Goal: Task Accomplishment & Management: Complete application form

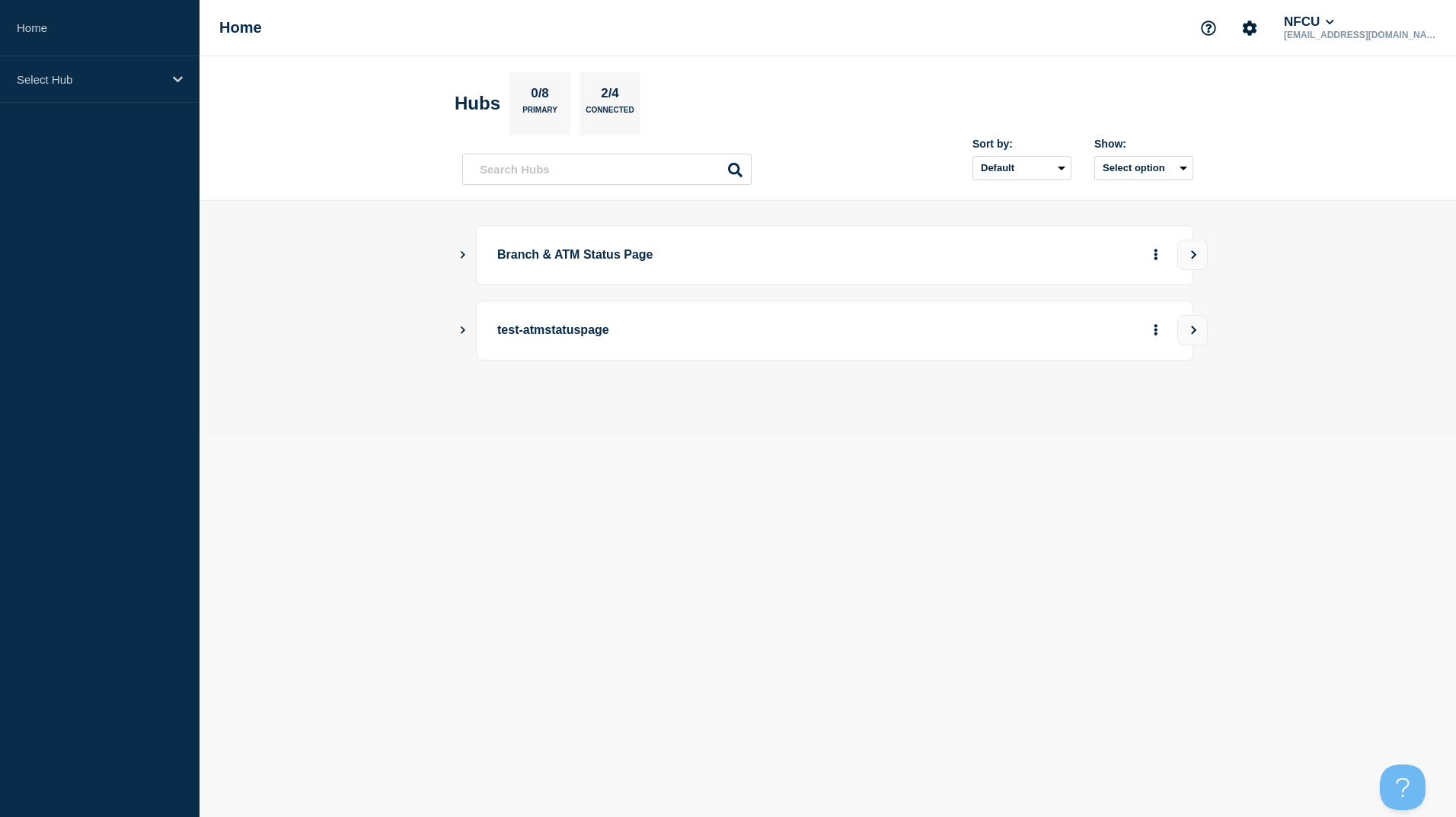
click at [459, 251] on icon "Show Connected Hubs" at bounding box center [462, 254] width 10 height 7
click at [458, 256] on icon "Show Connected Hubs" at bounding box center [462, 254] width 10 height 7
click at [1075, 330] on button "See overview" at bounding box center [1102, 332] width 81 height 31
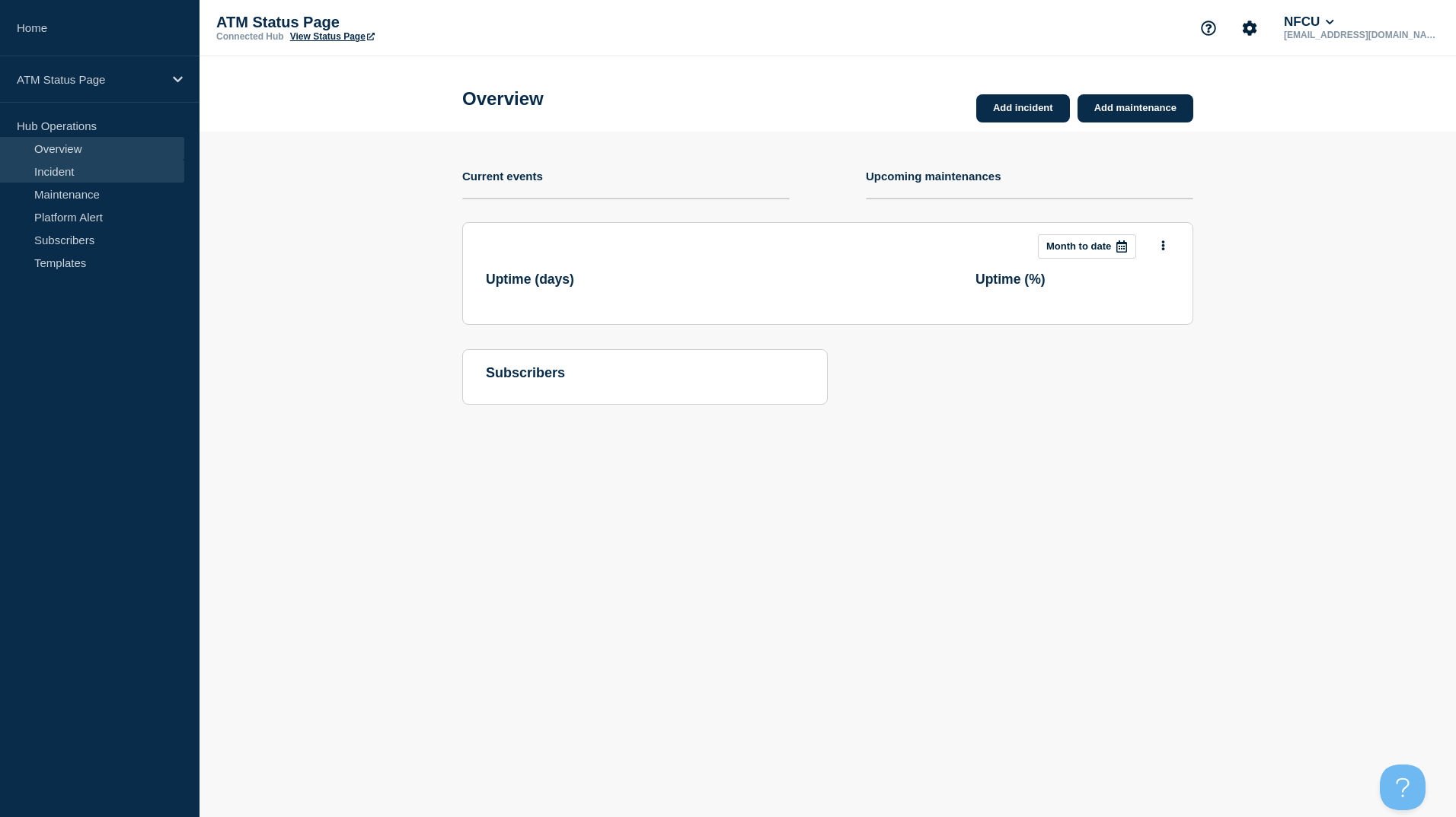
click at [77, 166] on link "Incident" at bounding box center [92, 171] width 185 height 23
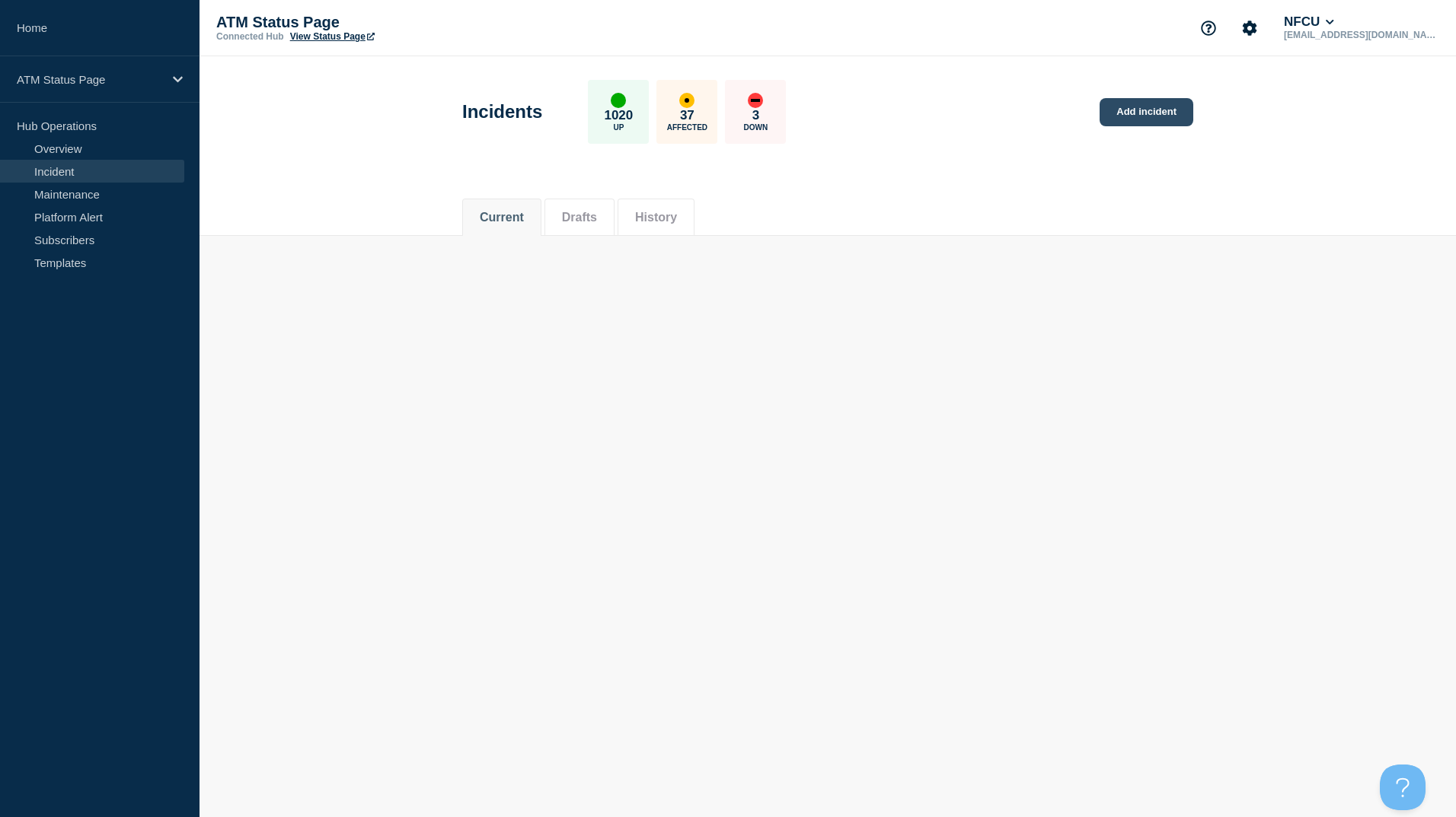
click at [1112, 109] on link "Add incident" at bounding box center [1146, 112] width 93 height 28
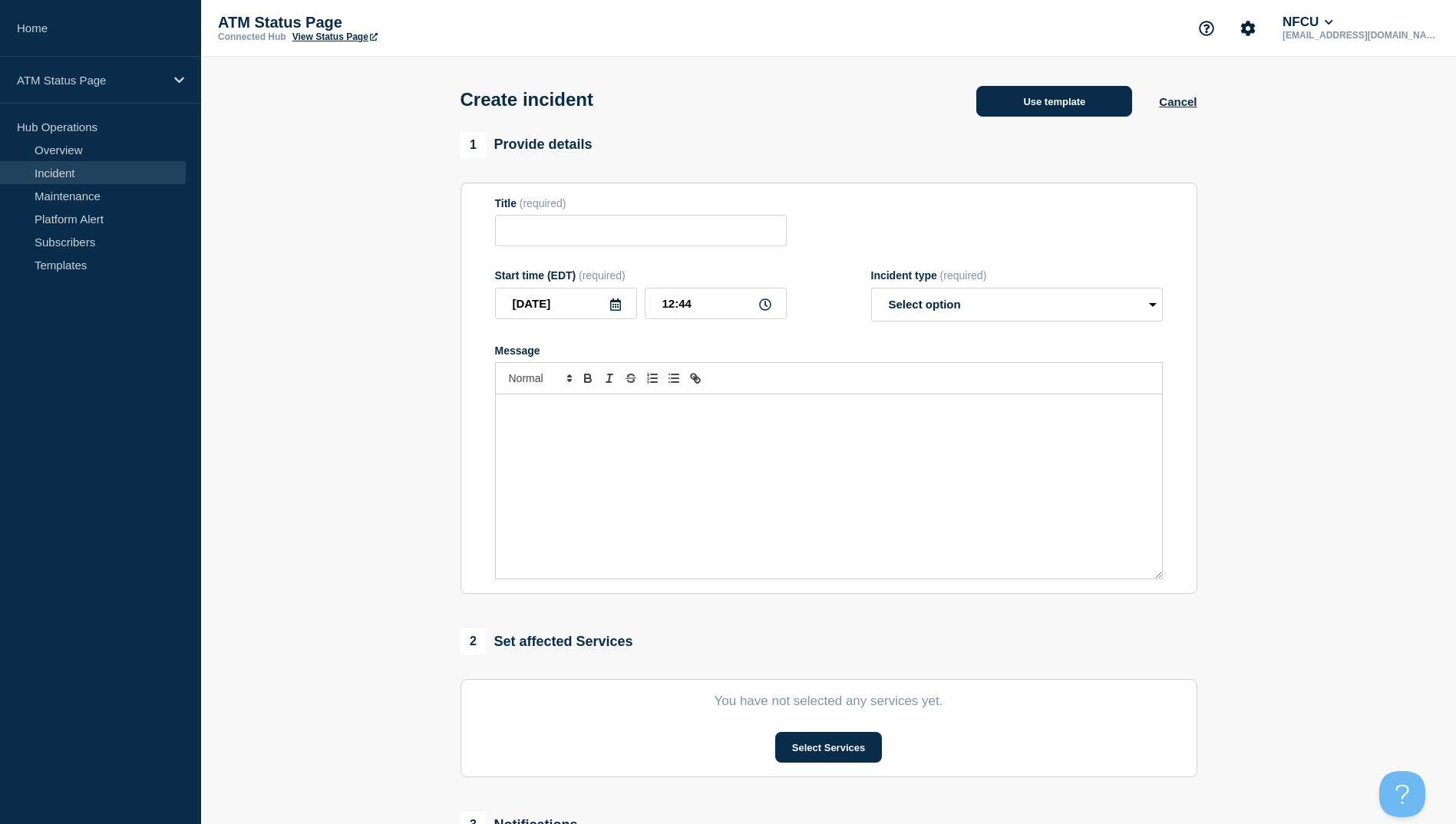
click at [1049, 90] on button "Use template" at bounding box center [1055, 101] width 156 height 31
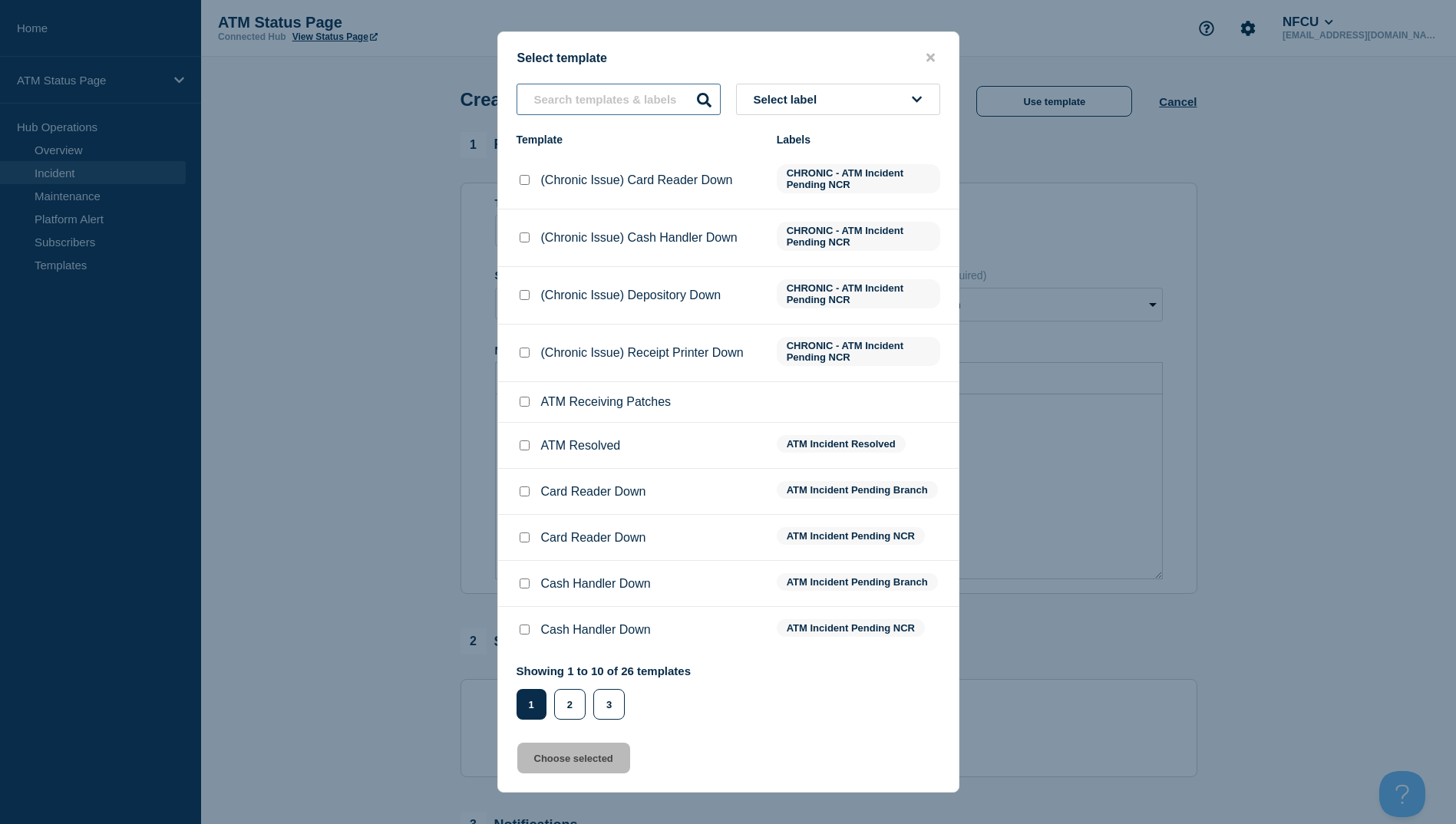
click at [605, 116] on input "text" at bounding box center [618, 99] width 204 height 31
click at [618, 96] on input "text" at bounding box center [618, 99] width 204 height 31
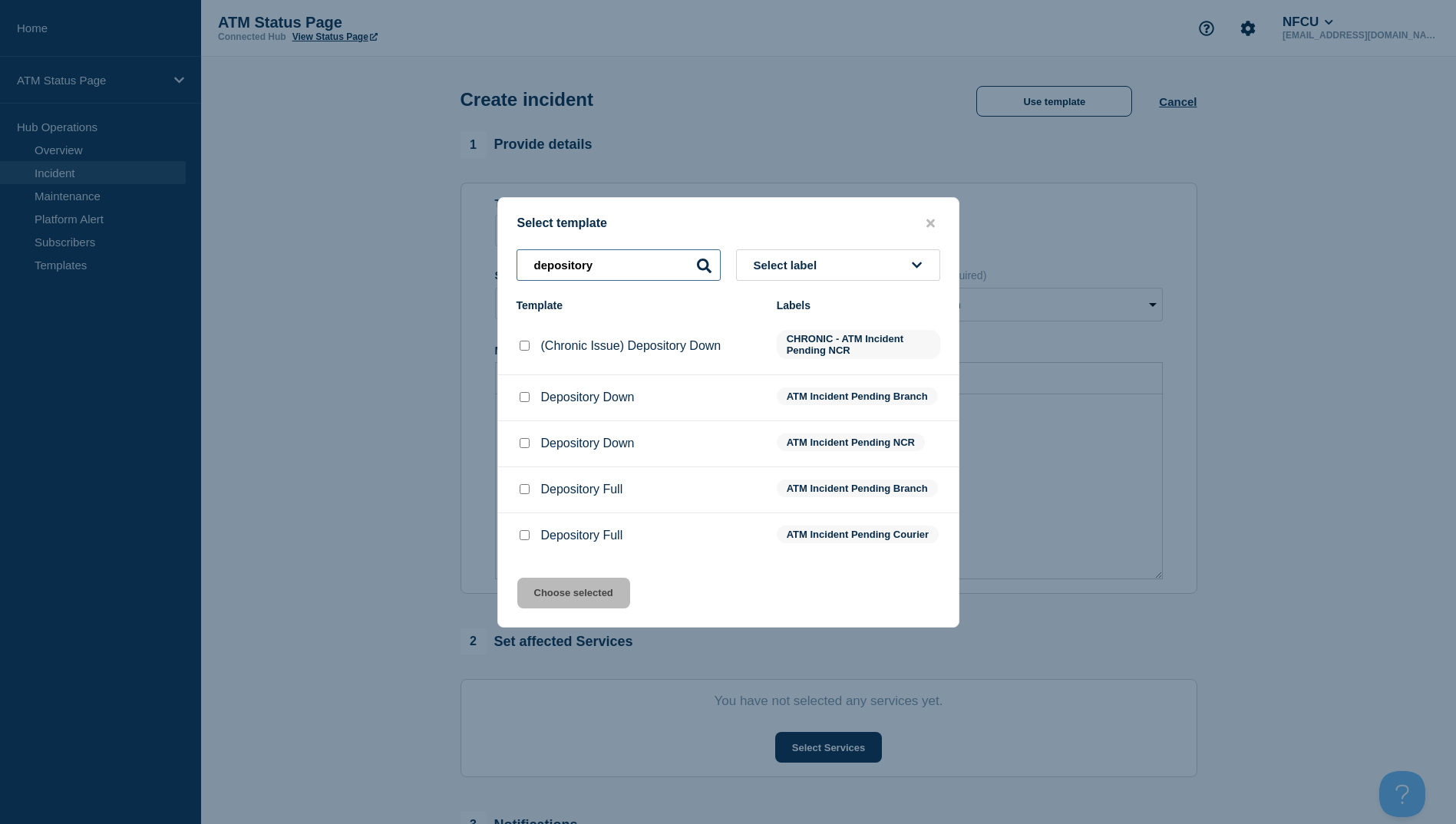
type input "depository"
click at [529, 392] on input "Depository Down checkbox" at bounding box center [524, 396] width 10 height 10
checkbox input "true"
click at [589, 588] on button "Choose selected" at bounding box center [573, 593] width 113 height 31
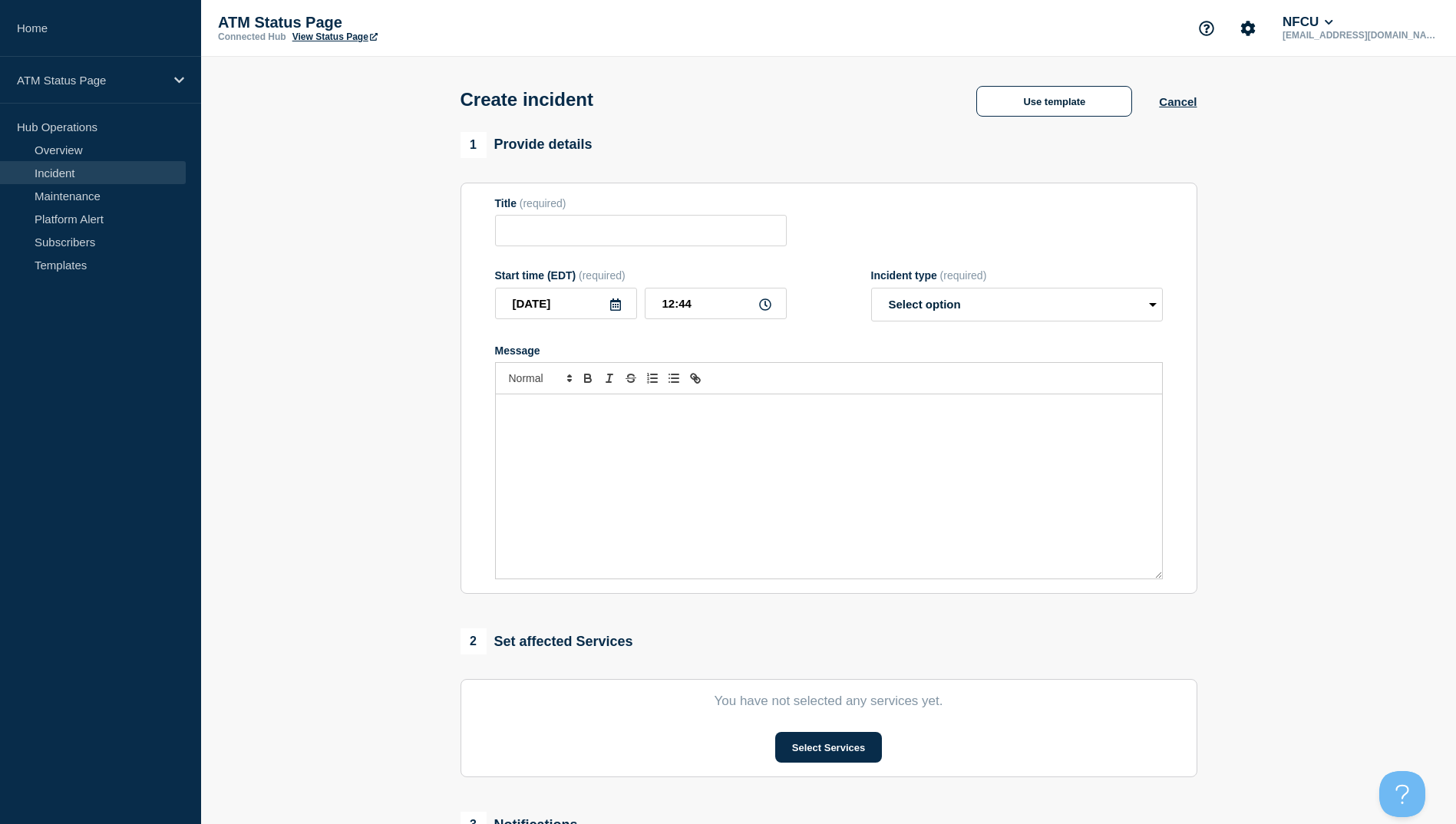
type input "Depository Down"
select select "identified"
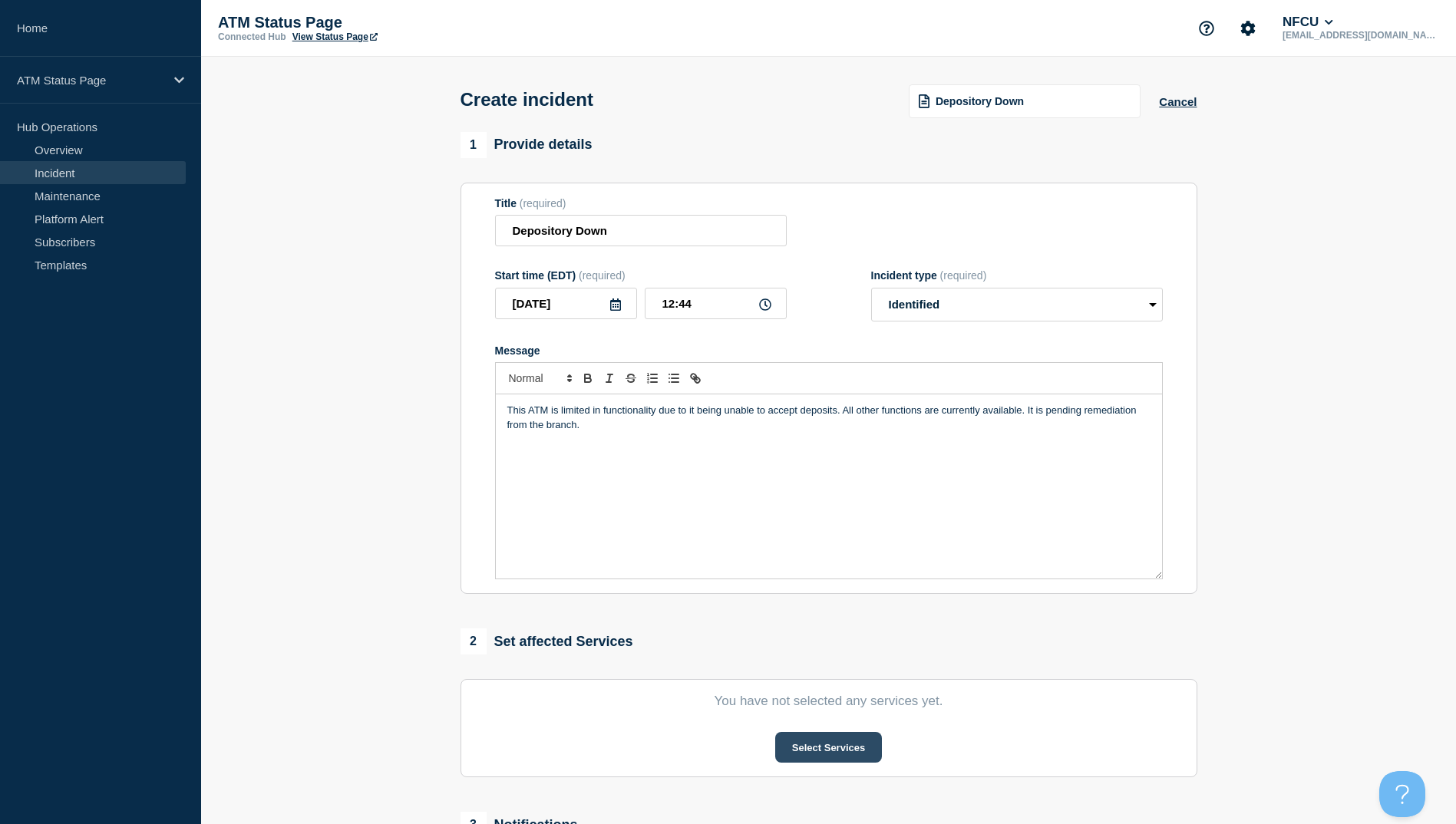
click at [822, 739] on button "Select Services" at bounding box center [829, 747] width 107 height 31
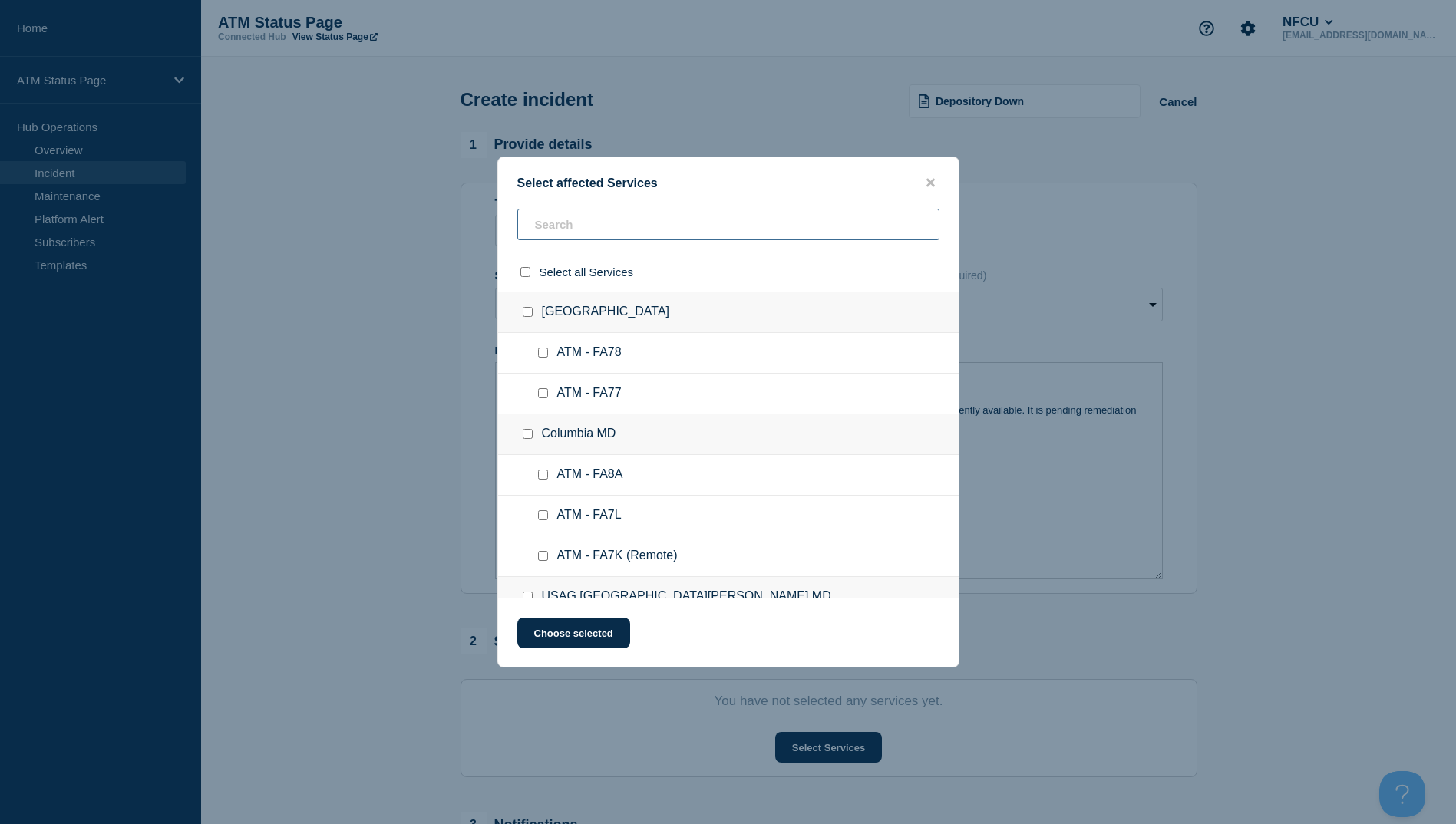
click at [539, 233] on input "text" at bounding box center [728, 224] width 422 height 31
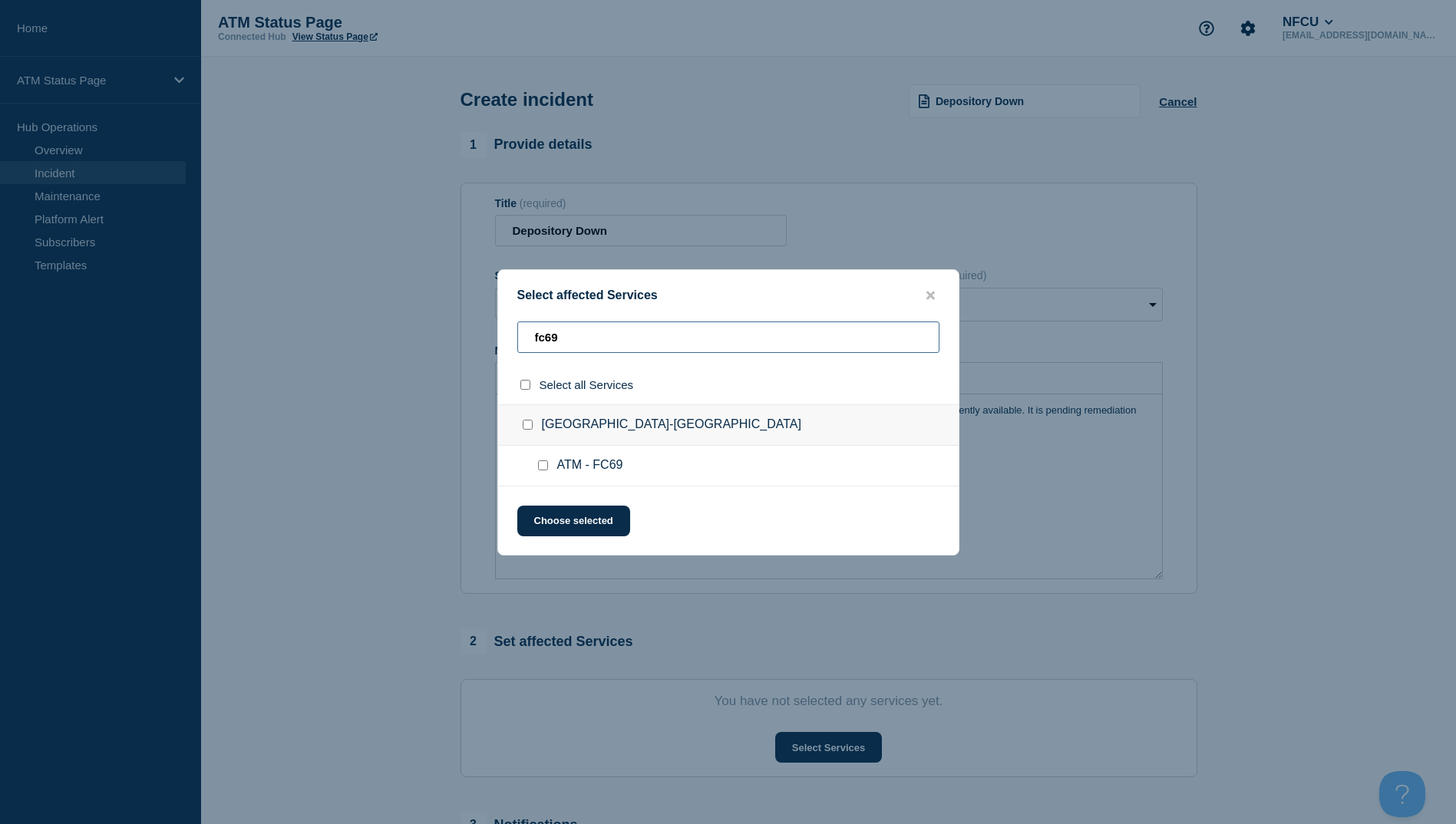
type input "fc69"
click at [527, 383] on input "select all checkbox" at bounding box center [525, 384] width 10 height 10
checkbox input "true"
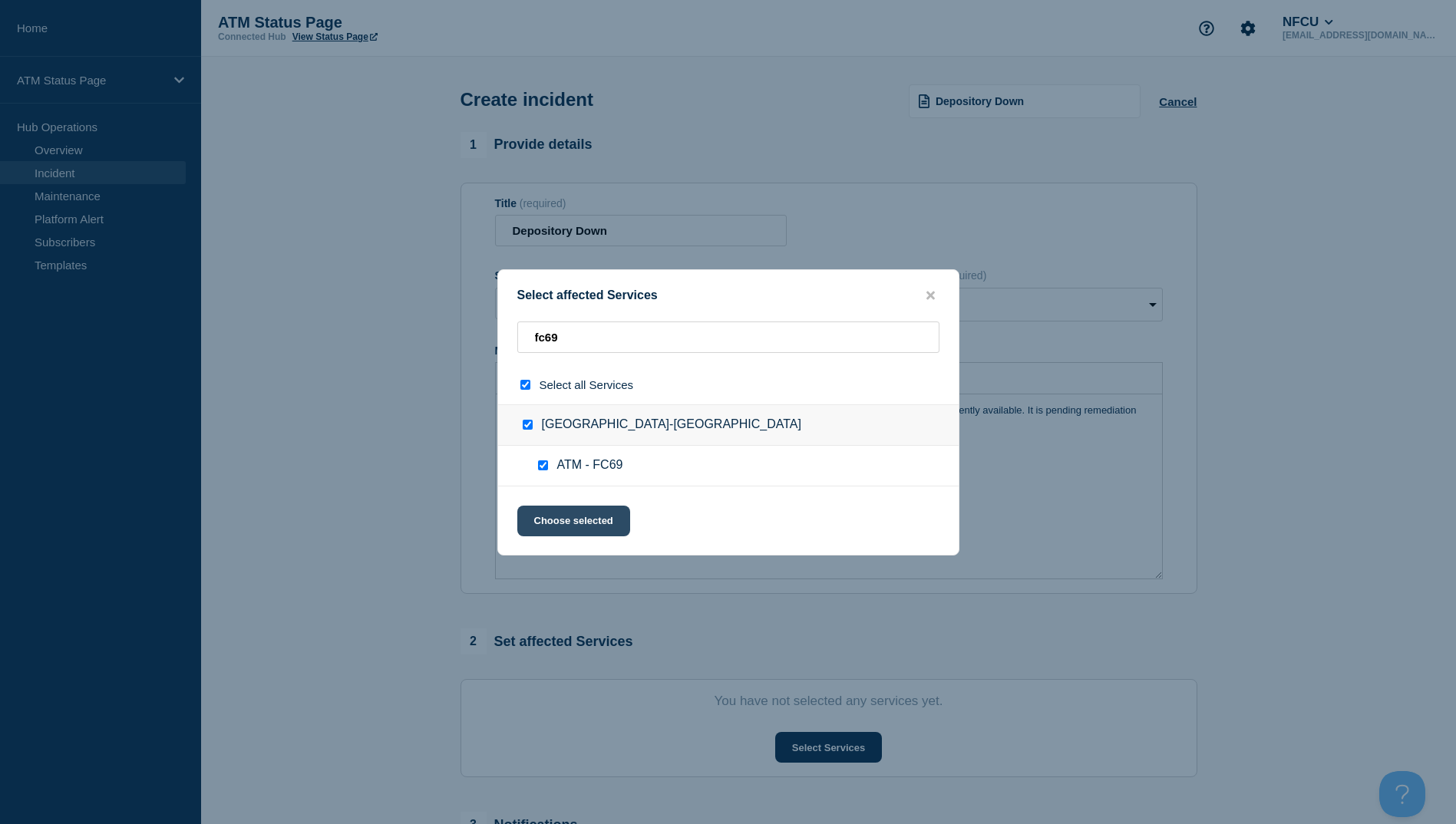
click at [585, 512] on button "Choose selected" at bounding box center [573, 521] width 113 height 31
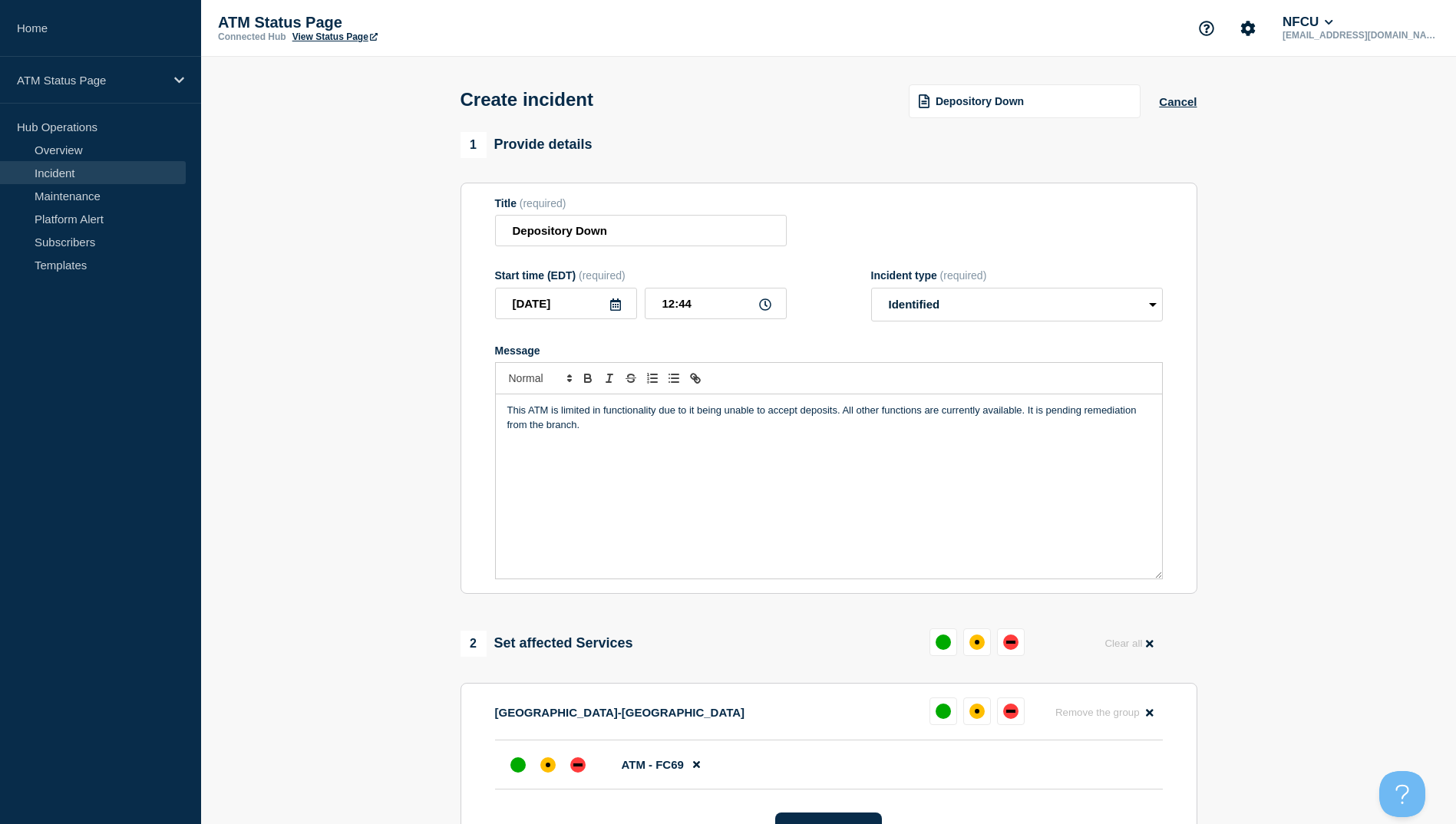
scroll to position [77, 0]
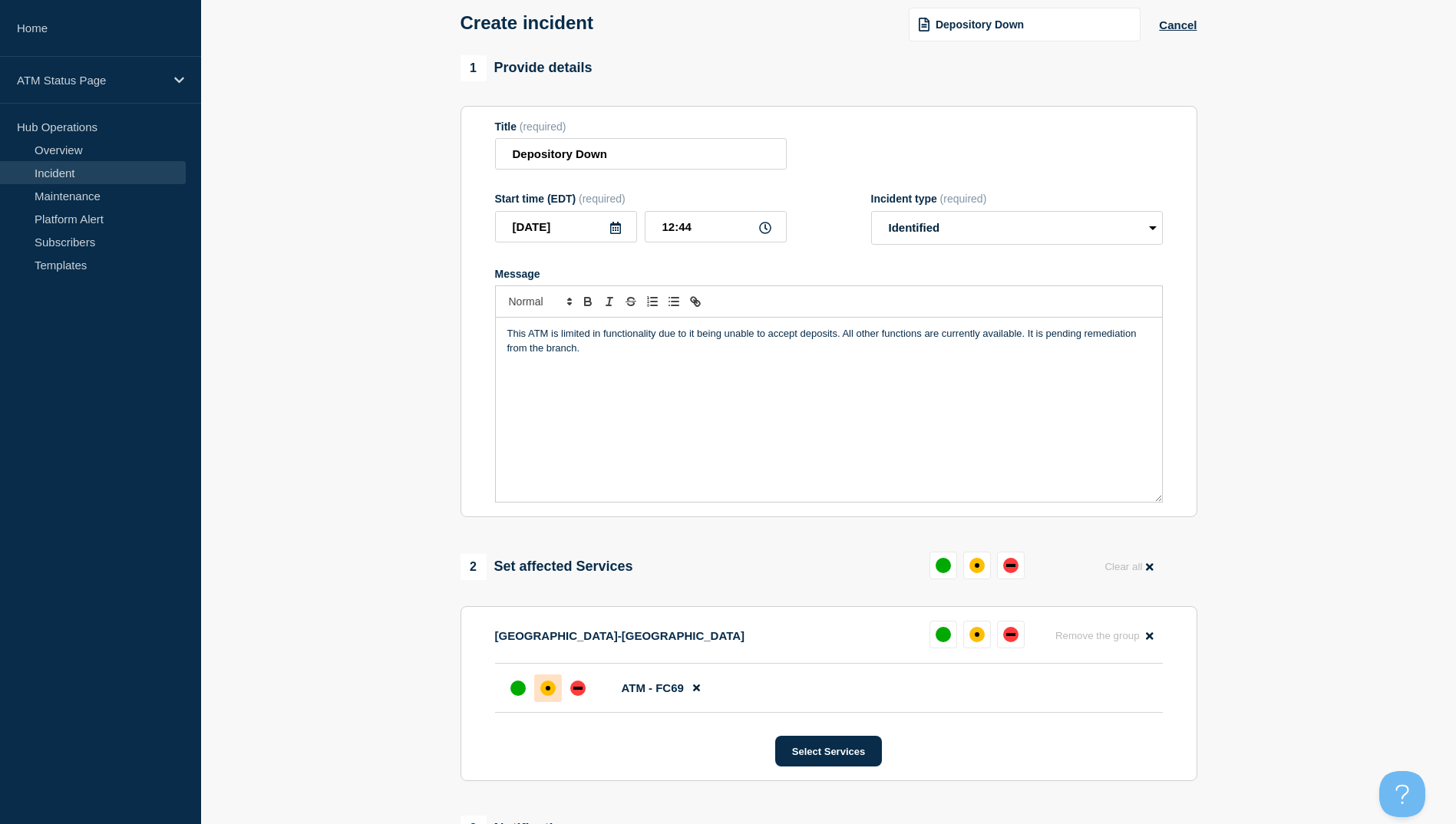
click at [536, 700] on div at bounding box center [547, 688] width 27 height 27
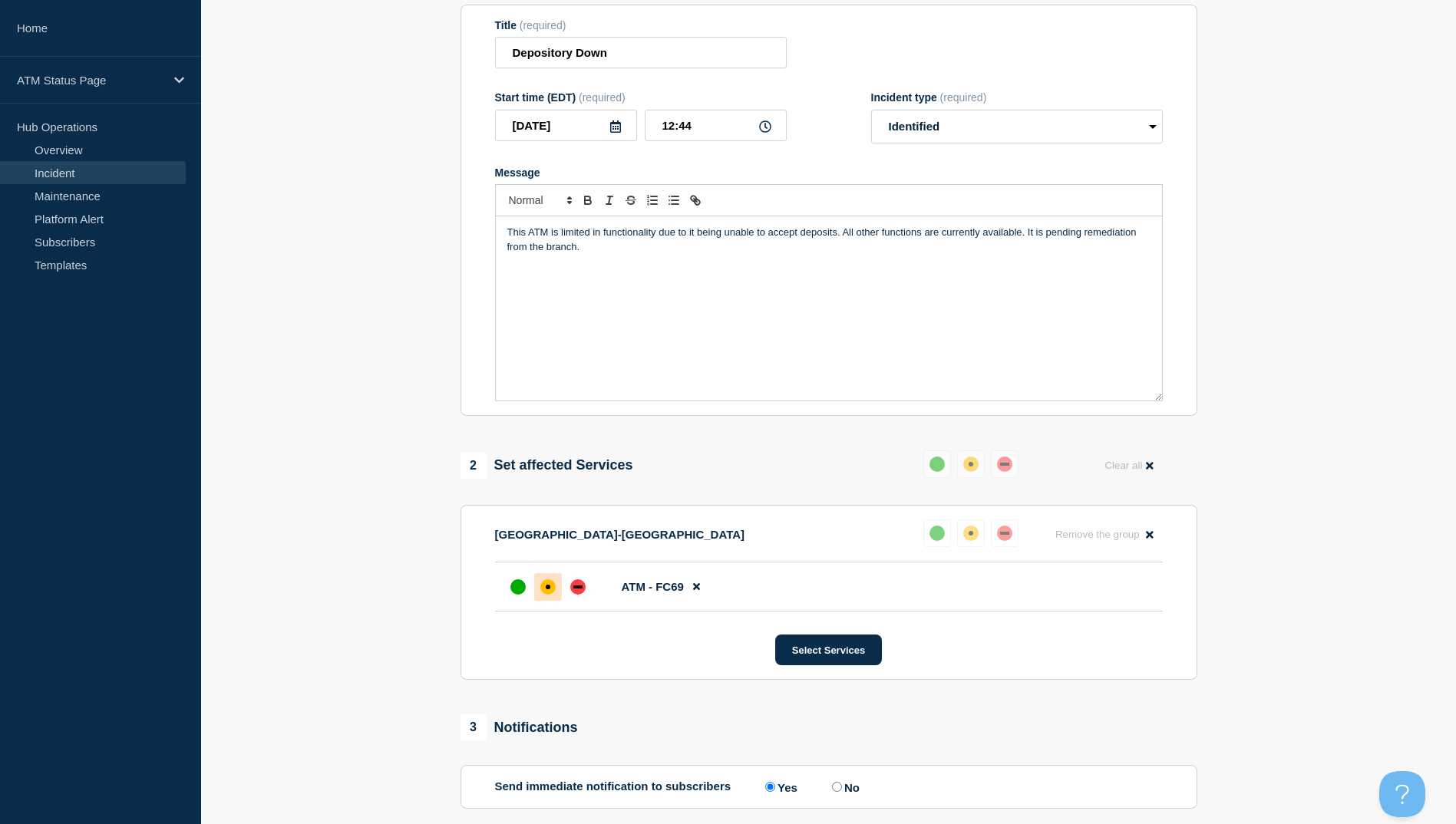
scroll to position [101, 0]
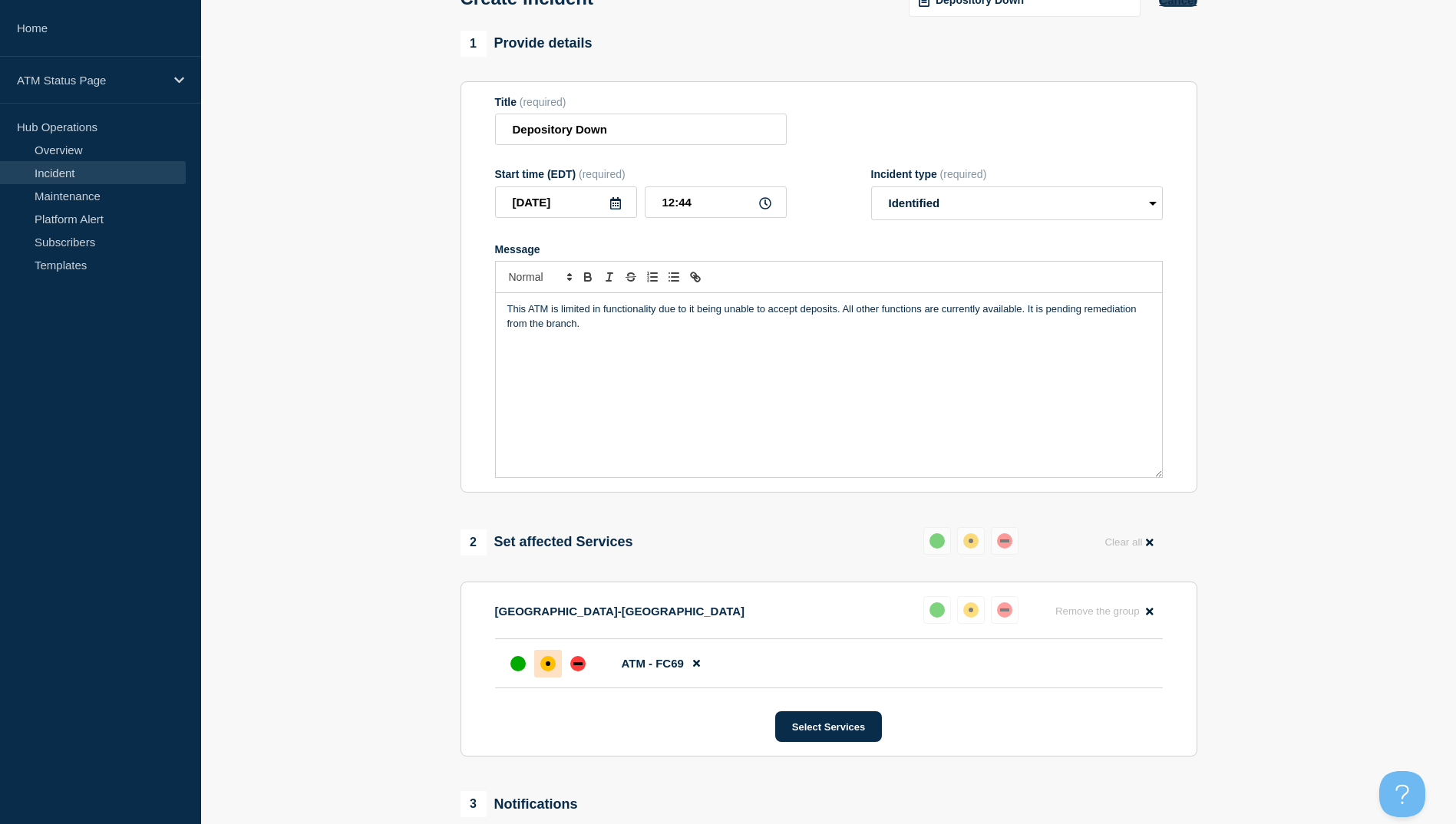
click at [1183, 5] on button "Cancel" at bounding box center [1178, 0] width 38 height 13
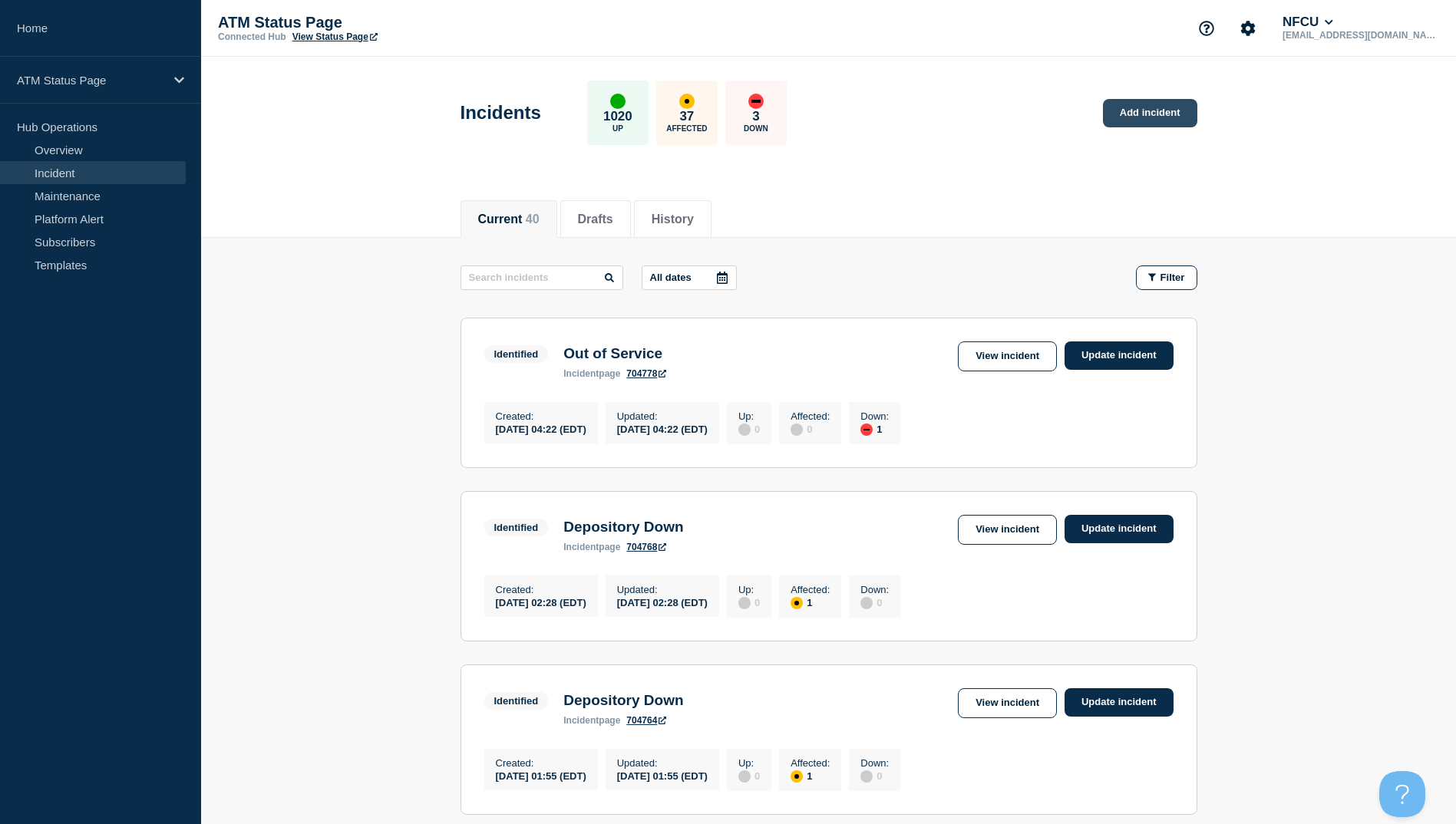
click at [1145, 113] on link "Add incident" at bounding box center [1151, 113] width 94 height 28
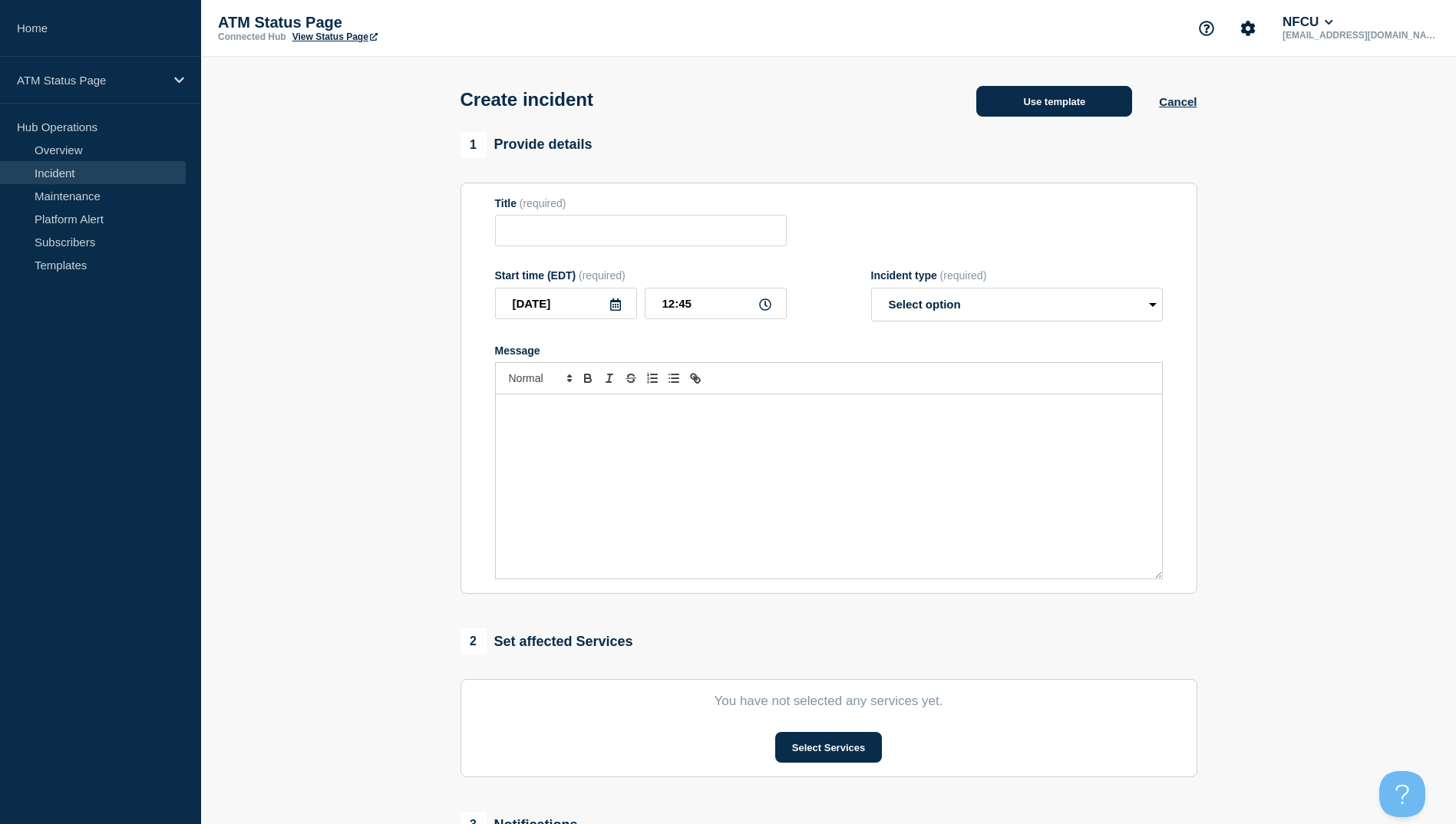
click at [1061, 111] on button "Use template" at bounding box center [1055, 101] width 156 height 31
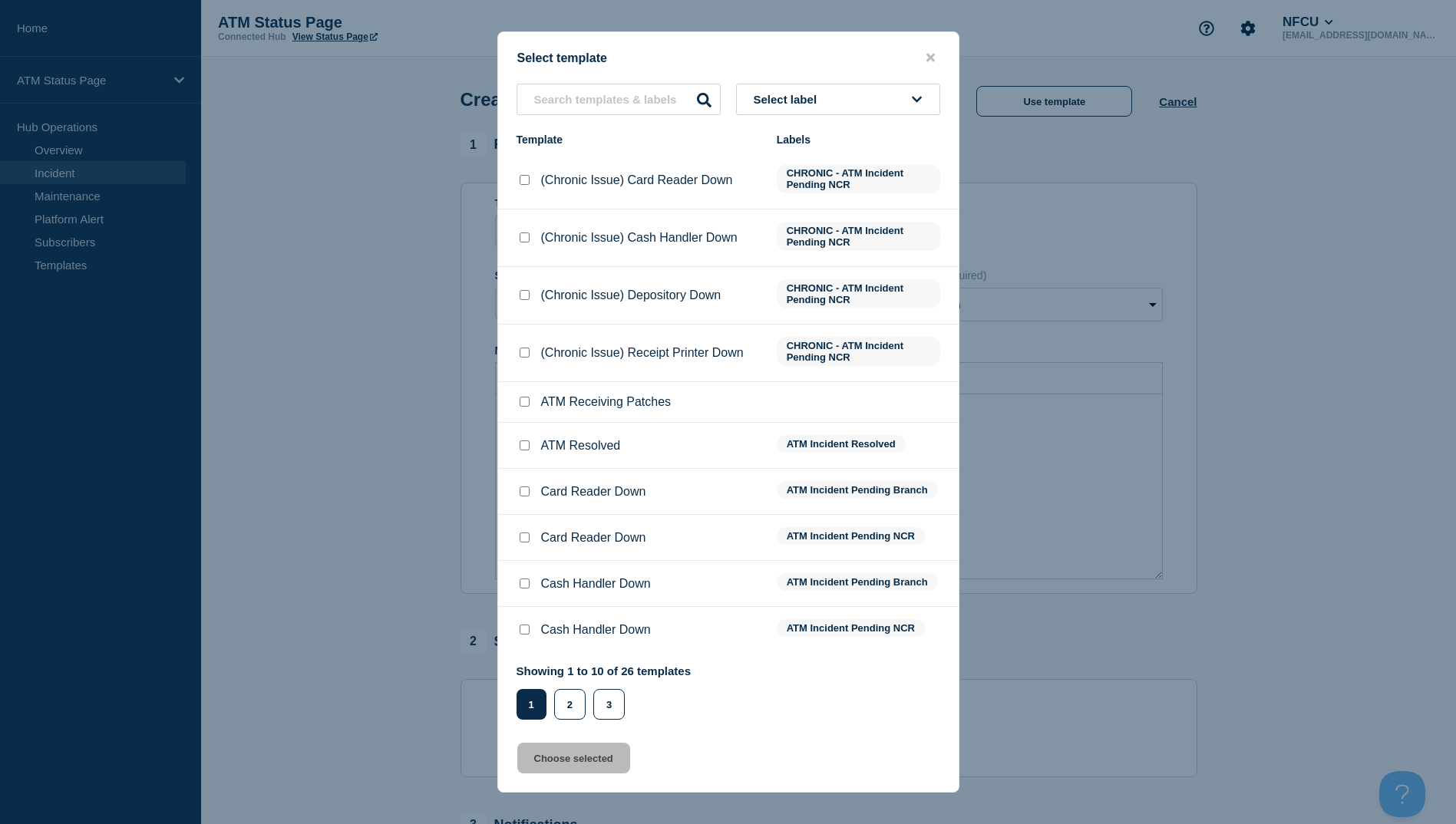
click at [924, 51] on button "close button" at bounding box center [931, 58] width 18 height 15
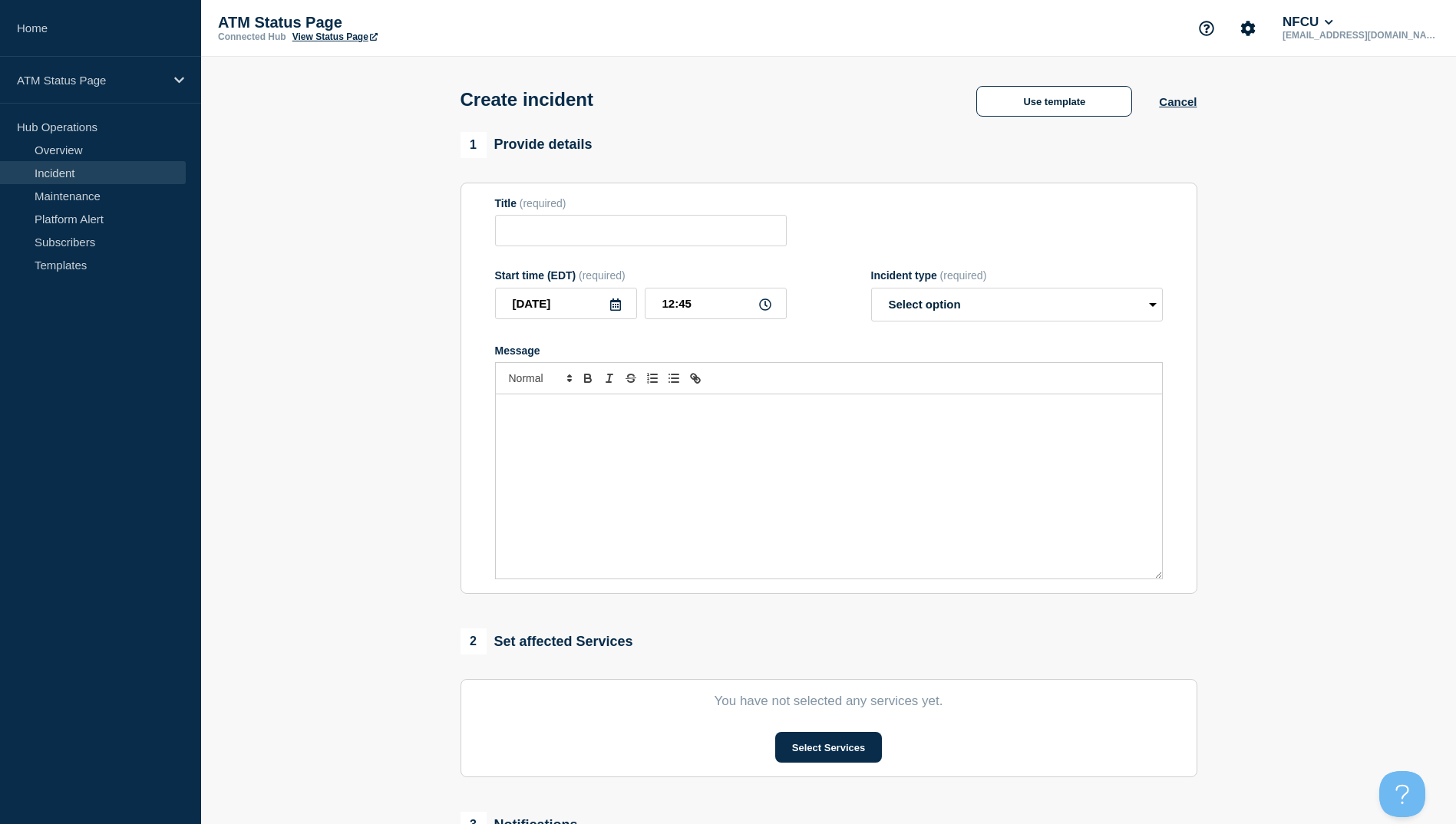
click at [932, 54] on div "ATM Status Page Connected Hub View Status Page NFCU [EMAIL_ADDRESS][DOMAIN_NAME]" at bounding box center [828, 28] width 1255 height 56
click at [1051, 108] on button "Use template" at bounding box center [1055, 101] width 156 height 31
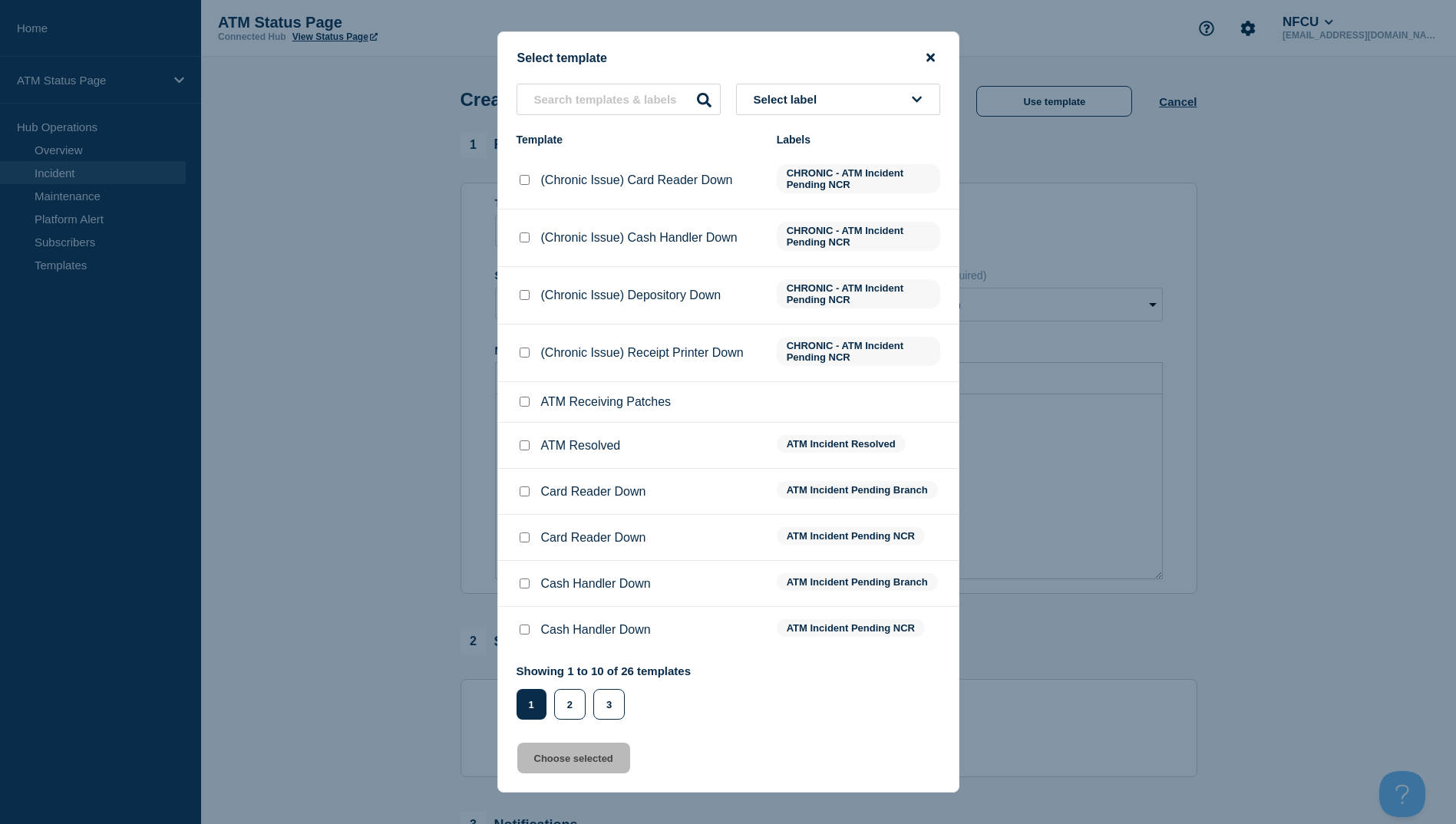
click at [932, 56] on icon "close button" at bounding box center [931, 57] width 8 height 8
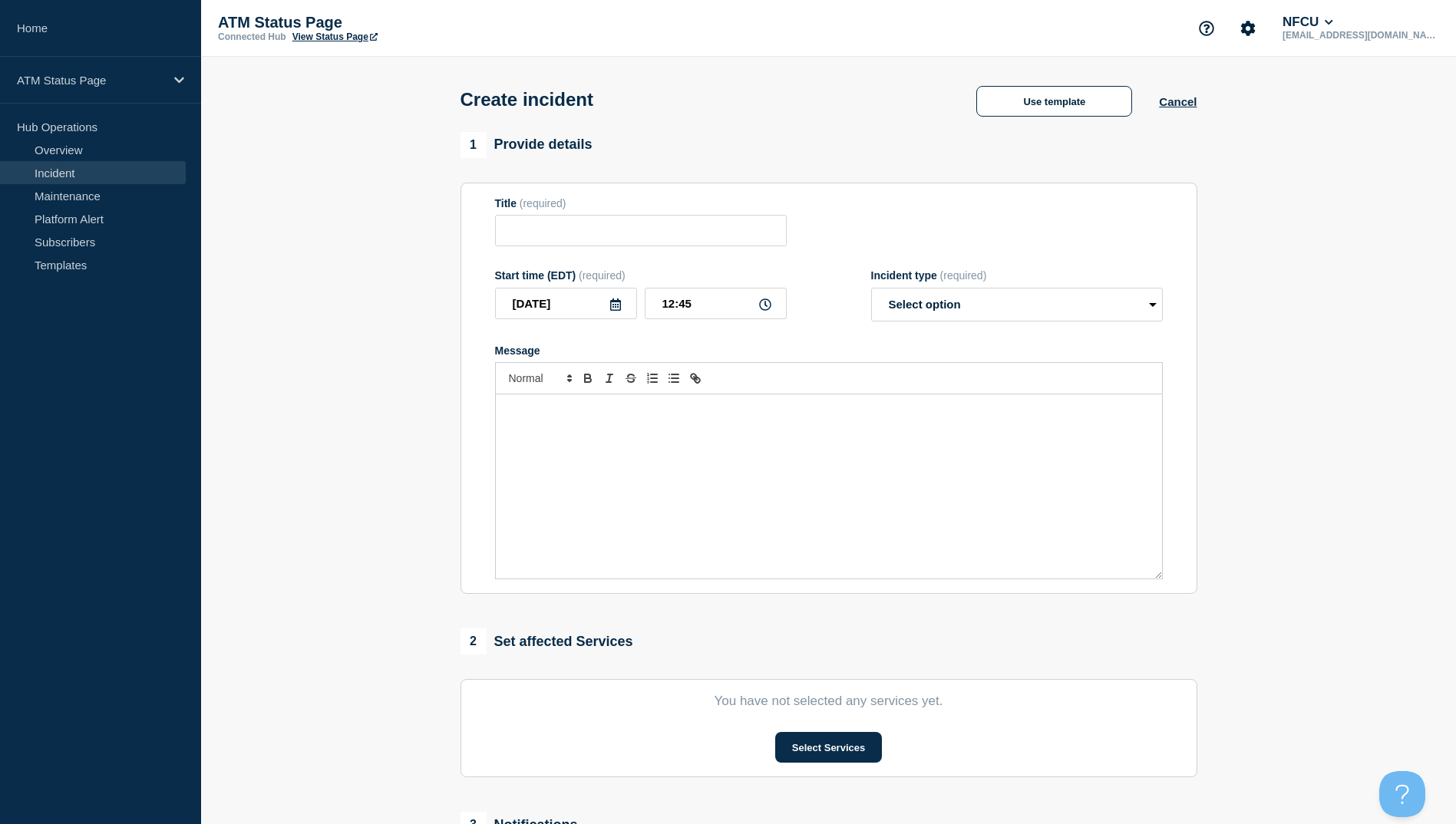
click at [1056, 127] on div "Create incident Use template Cancel" at bounding box center [828, 94] width 772 height 75
click at [1062, 113] on button "Use template" at bounding box center [1055, 101] width 156 height 31
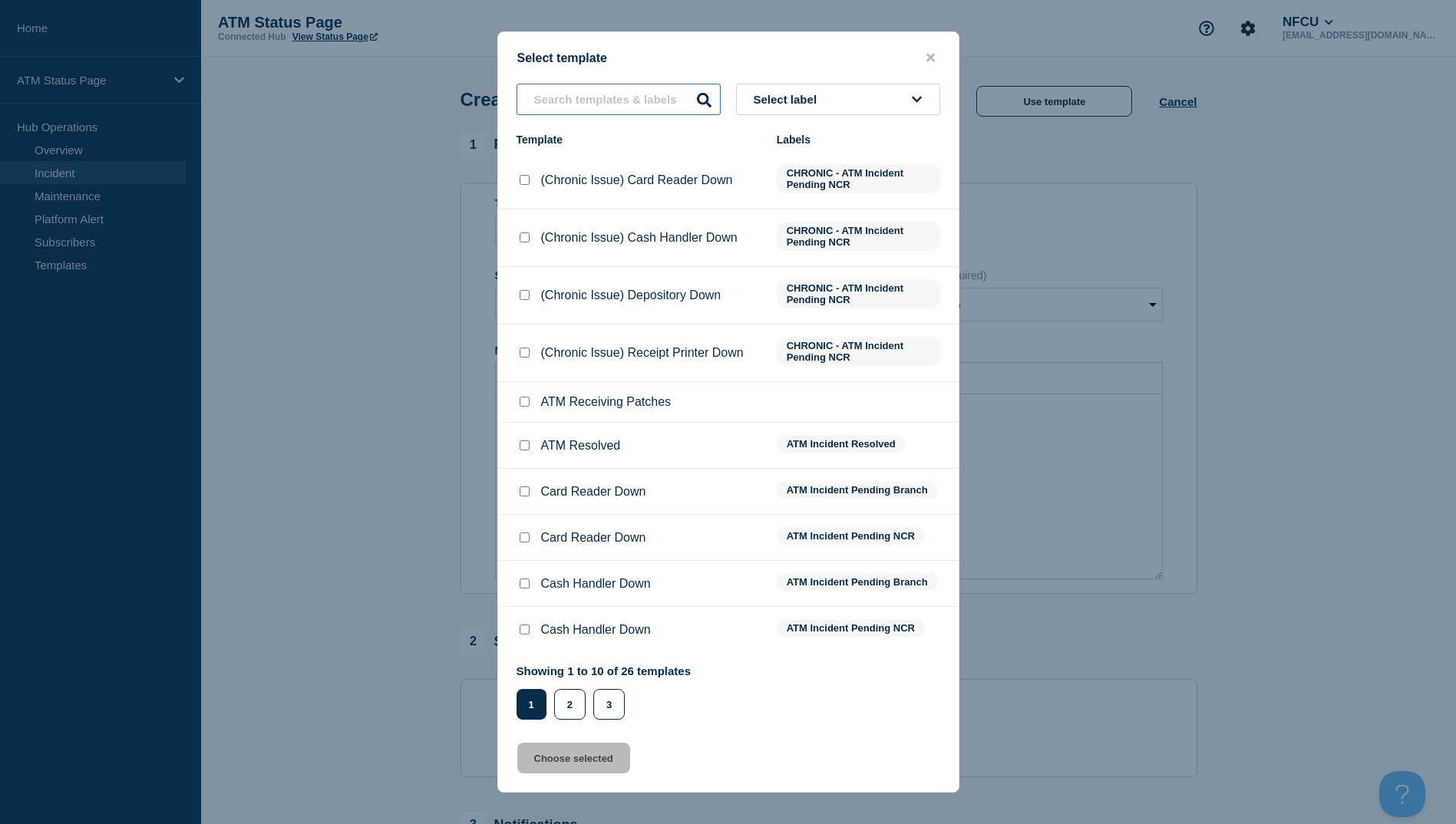
click at [681, 100] on input "text" at bounding box center [618, 99] width 204 height 31
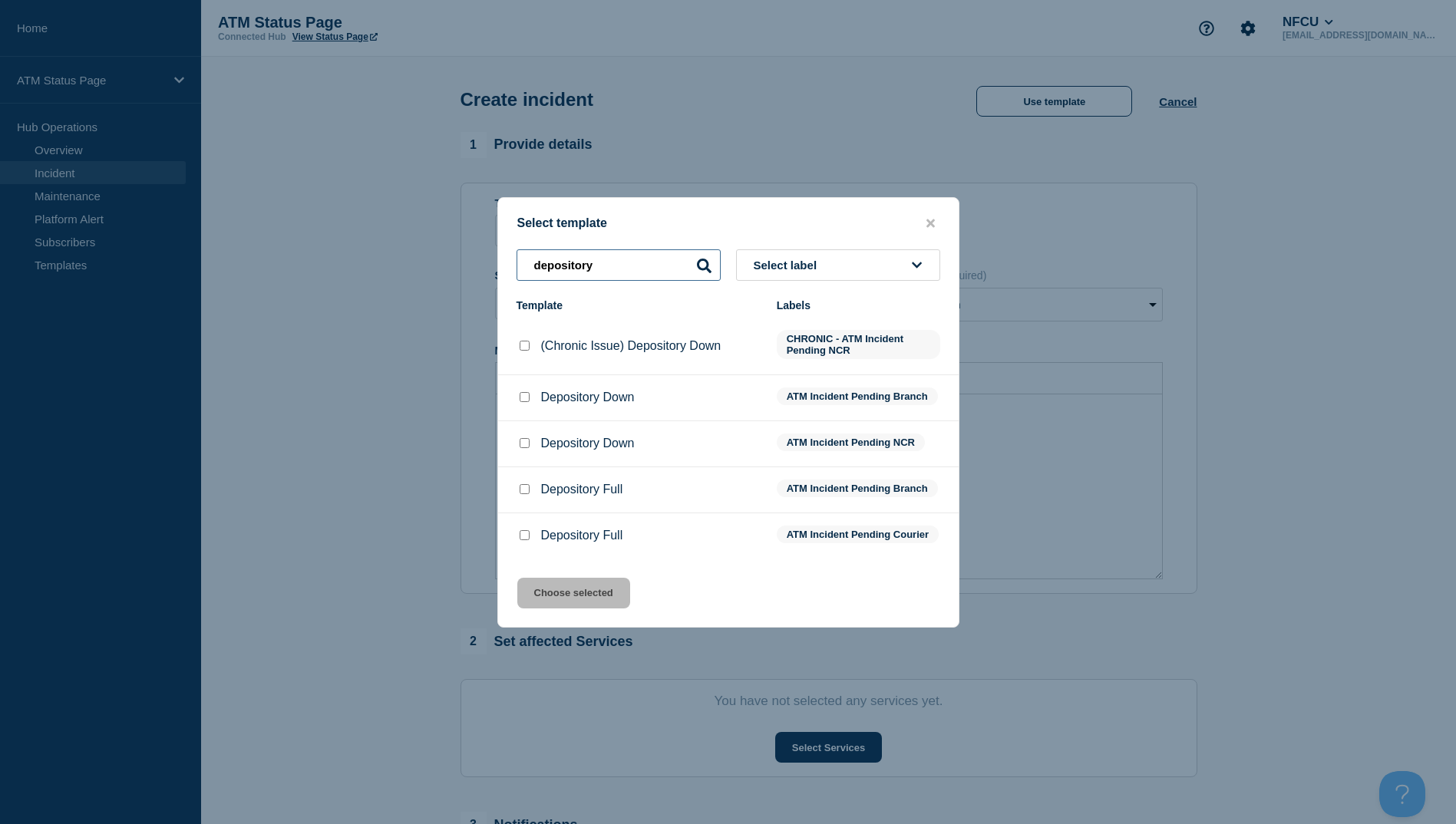
type input "depository"
click at [524, 396] on input "Depository Down checkbox" at bounding box center [524, 396] width 10 height 10
checkbox input "true"
click at [606, 597] on button "Choose selected" at bounding box center [573, 593] width 113 height 31
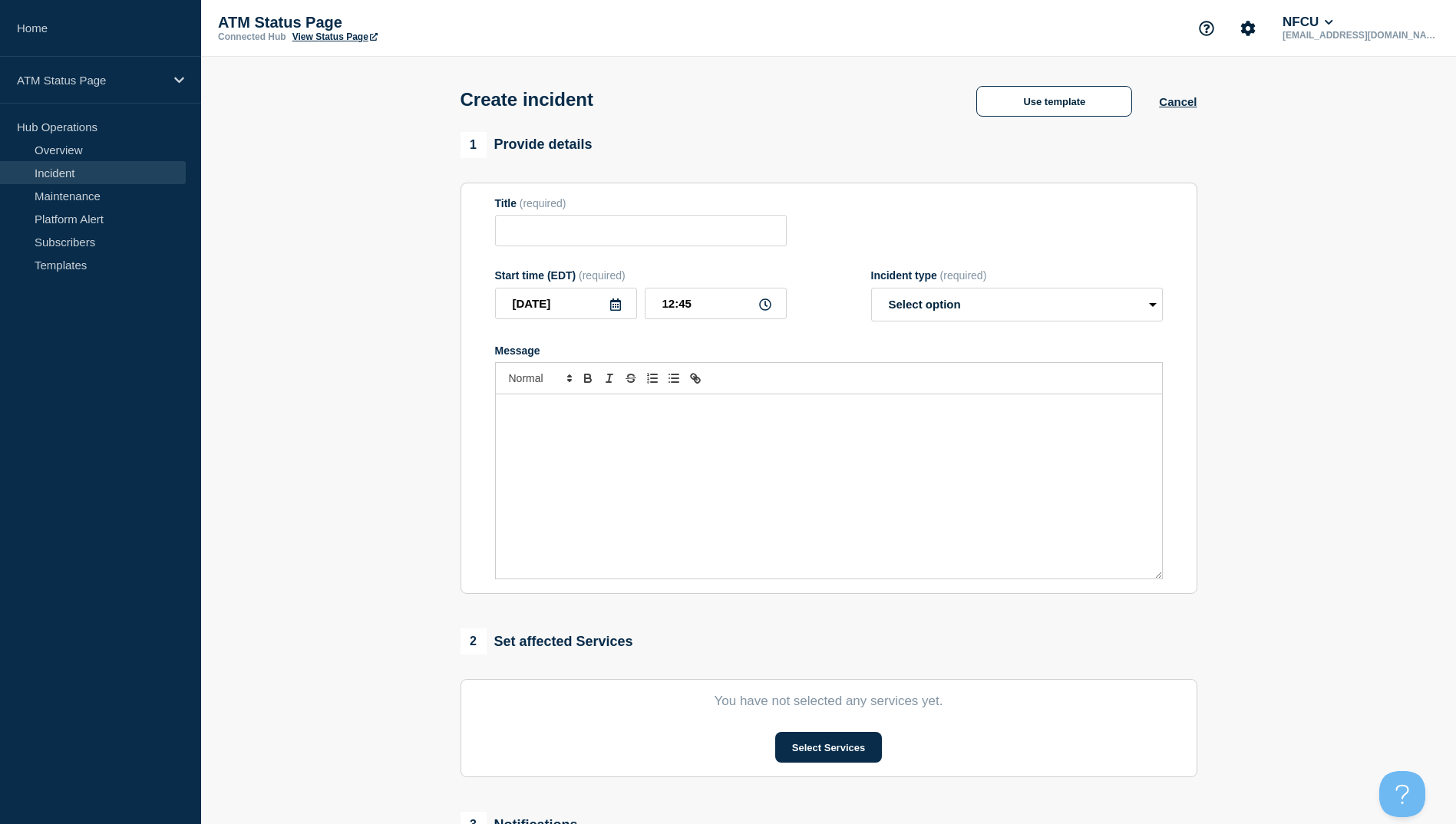
type input "Depository Down"
select select "identified"
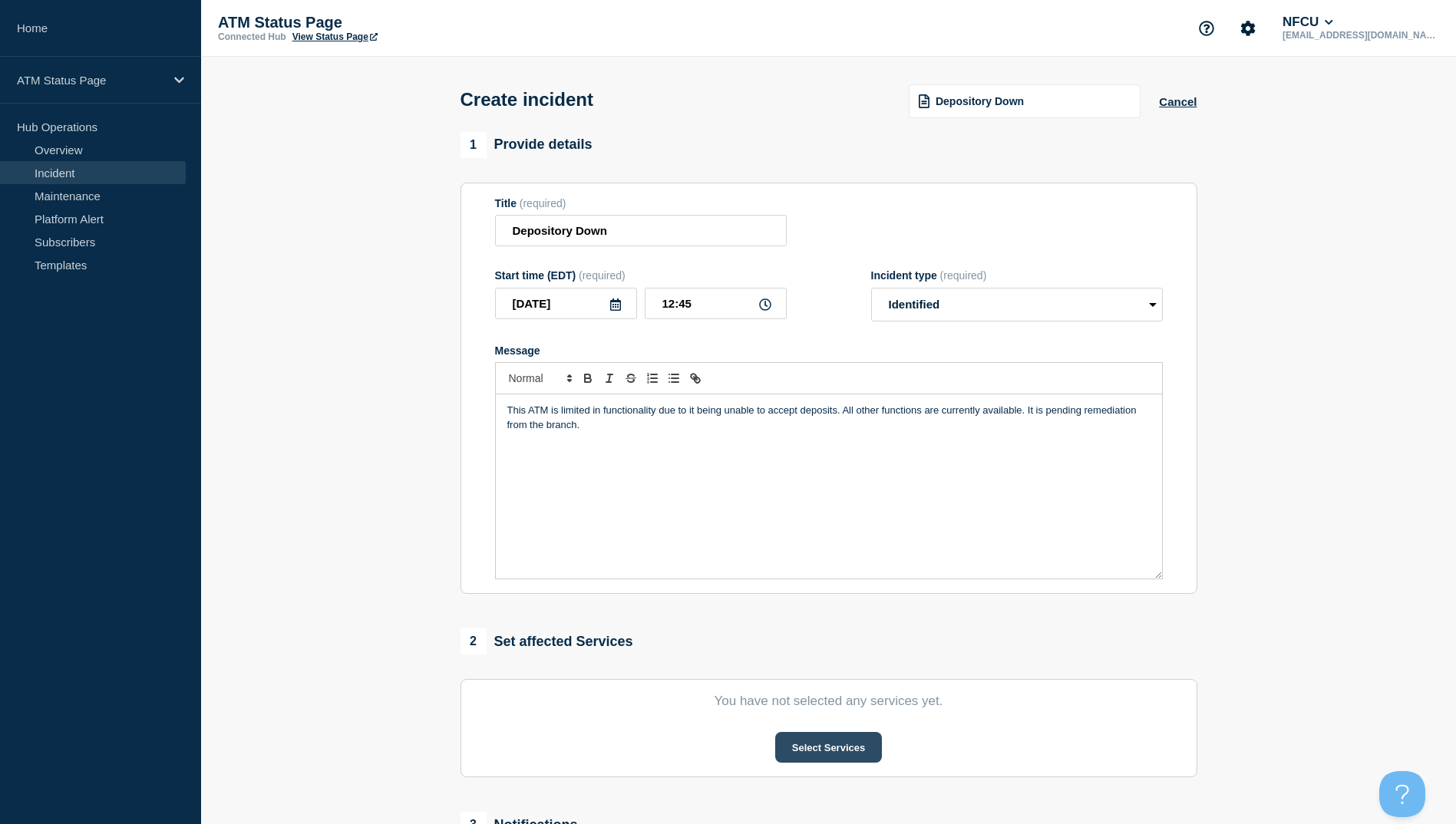
click at [824, 744] on button "Select Services" at bounding box center [829, 747] width 107 height 31
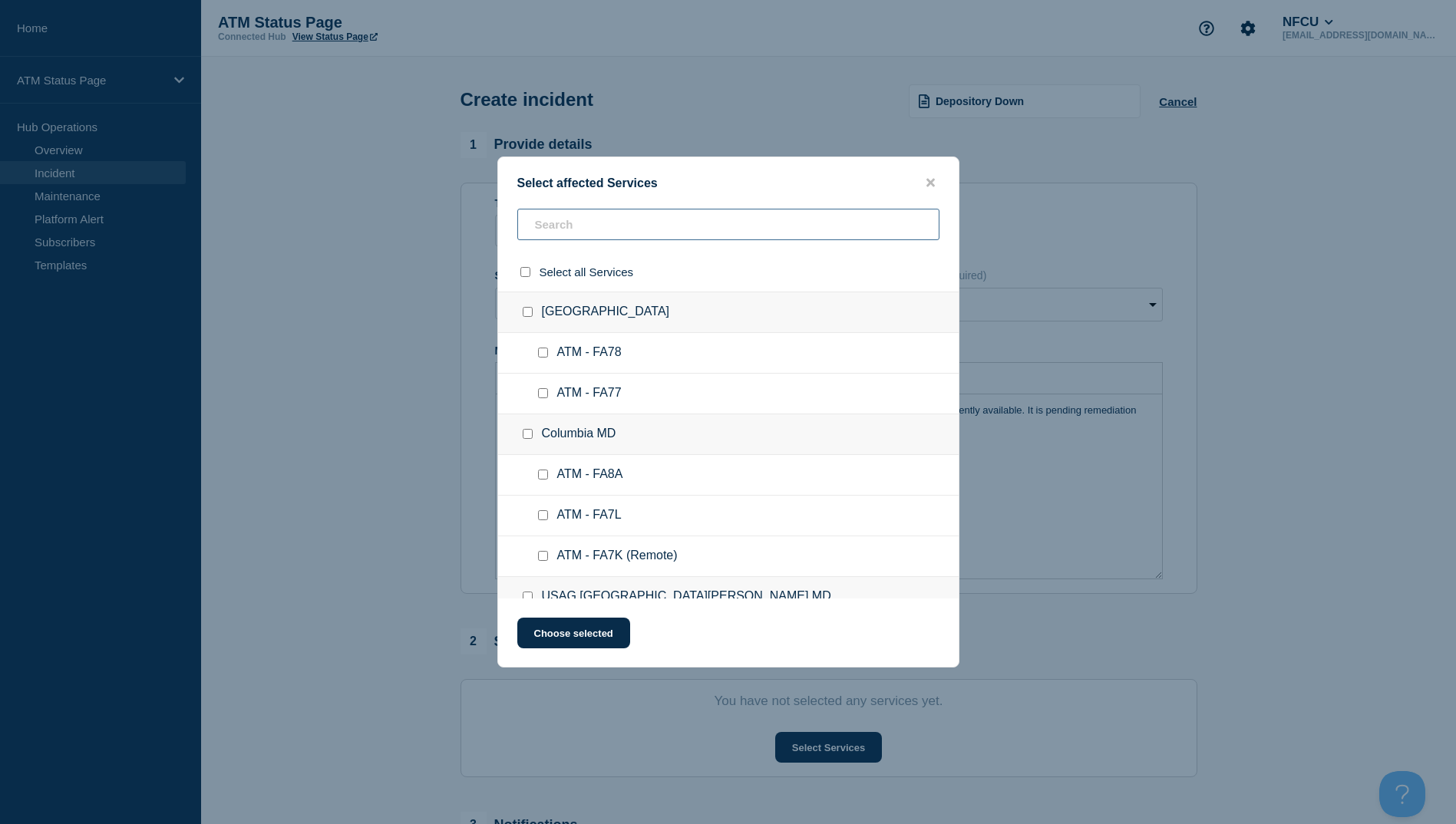
click at [578, 232] on input "text" at bounding box center [728, 224] width 422 height 31
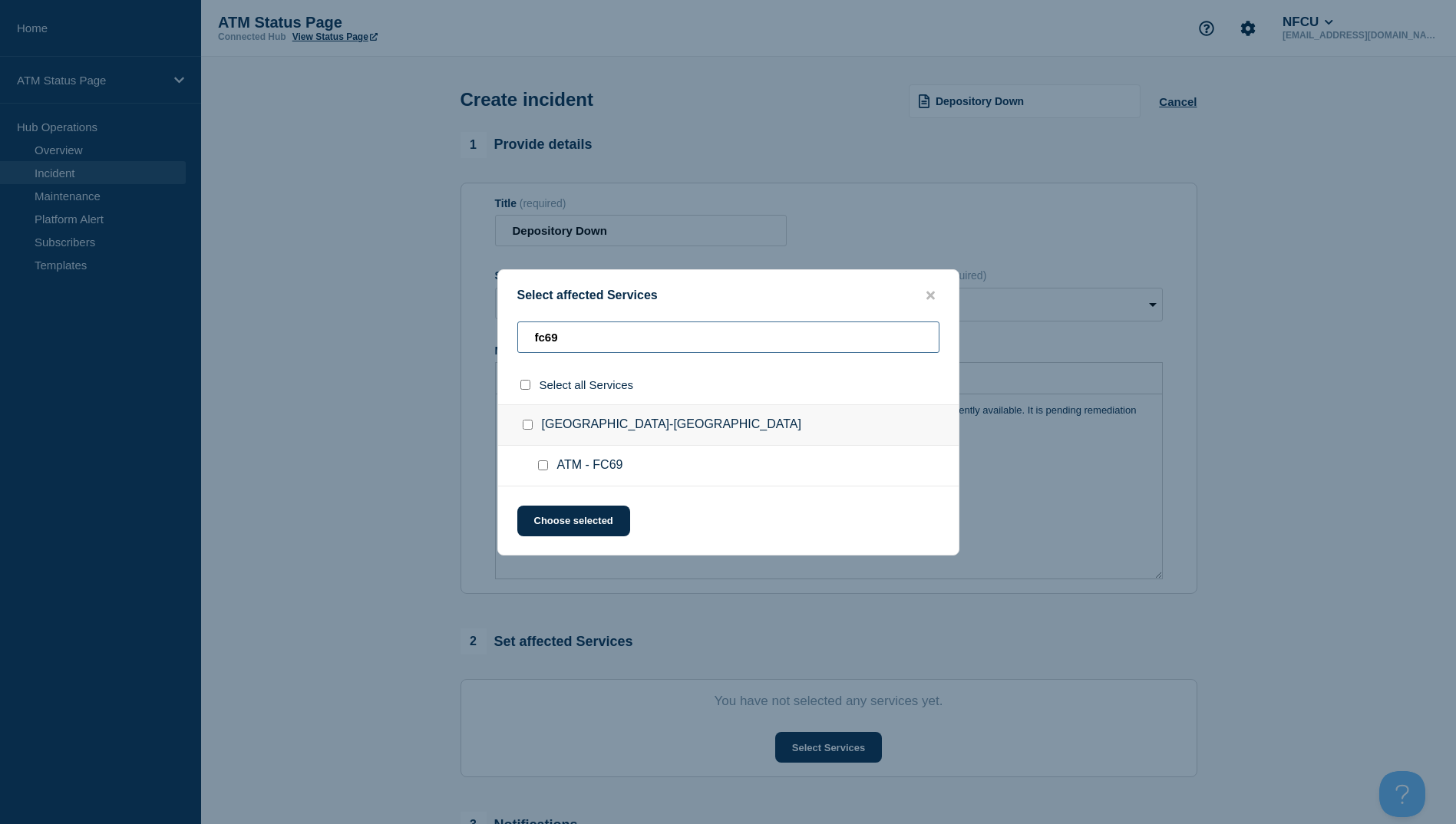
type input "fc69"
click at [525, 386] on input "select all checkbox" at bounding box center [525, 384] width 10 height 10
checkbox input "true"
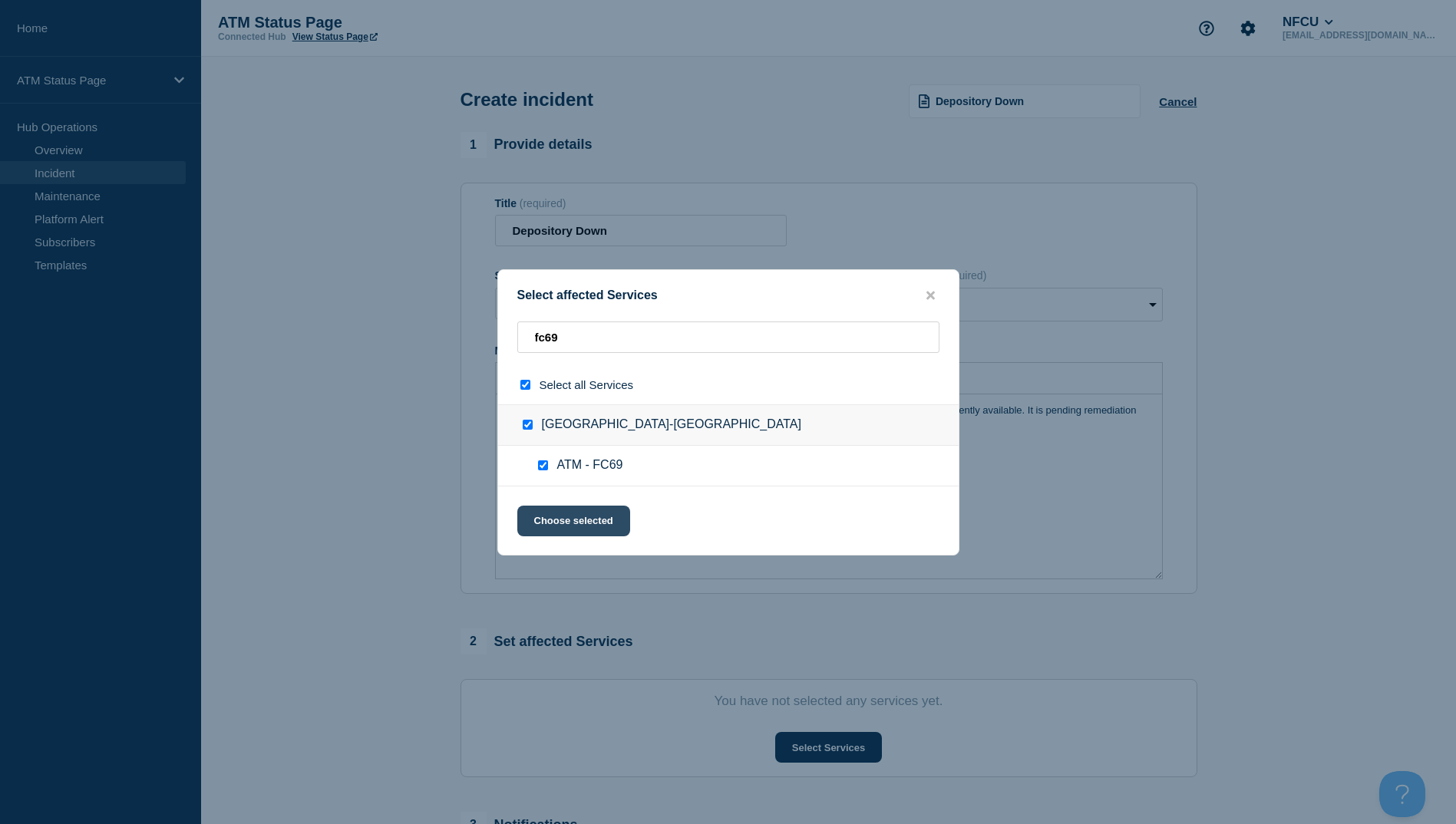
click at [590, 534] on button "Choose selected" at bounding box center [573, 521] width 113 height 31
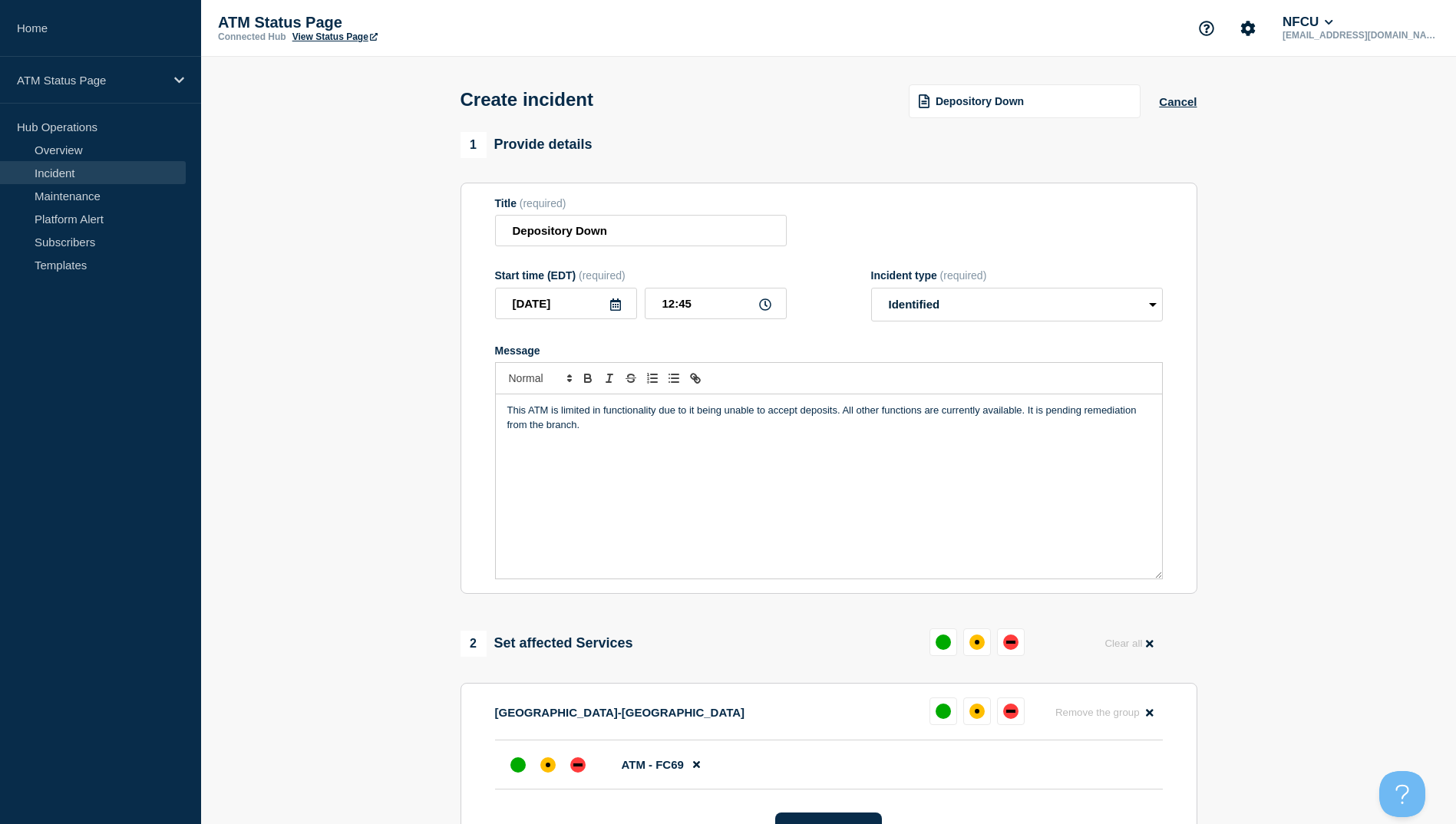
scroll to position [77, 0]
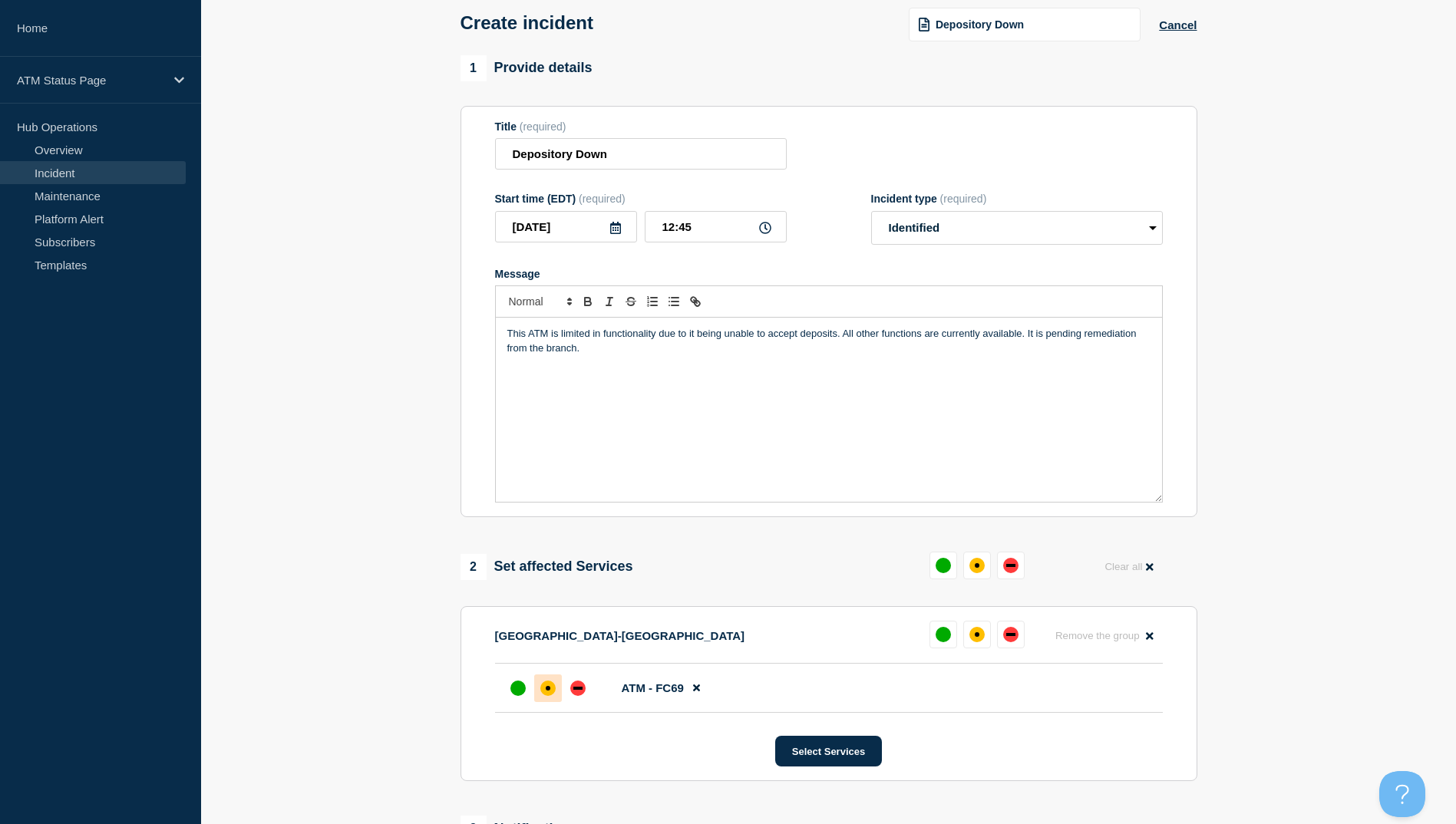
click at [553, 692] on div "affected" at bounding box center [548, 688] width 15 height 15
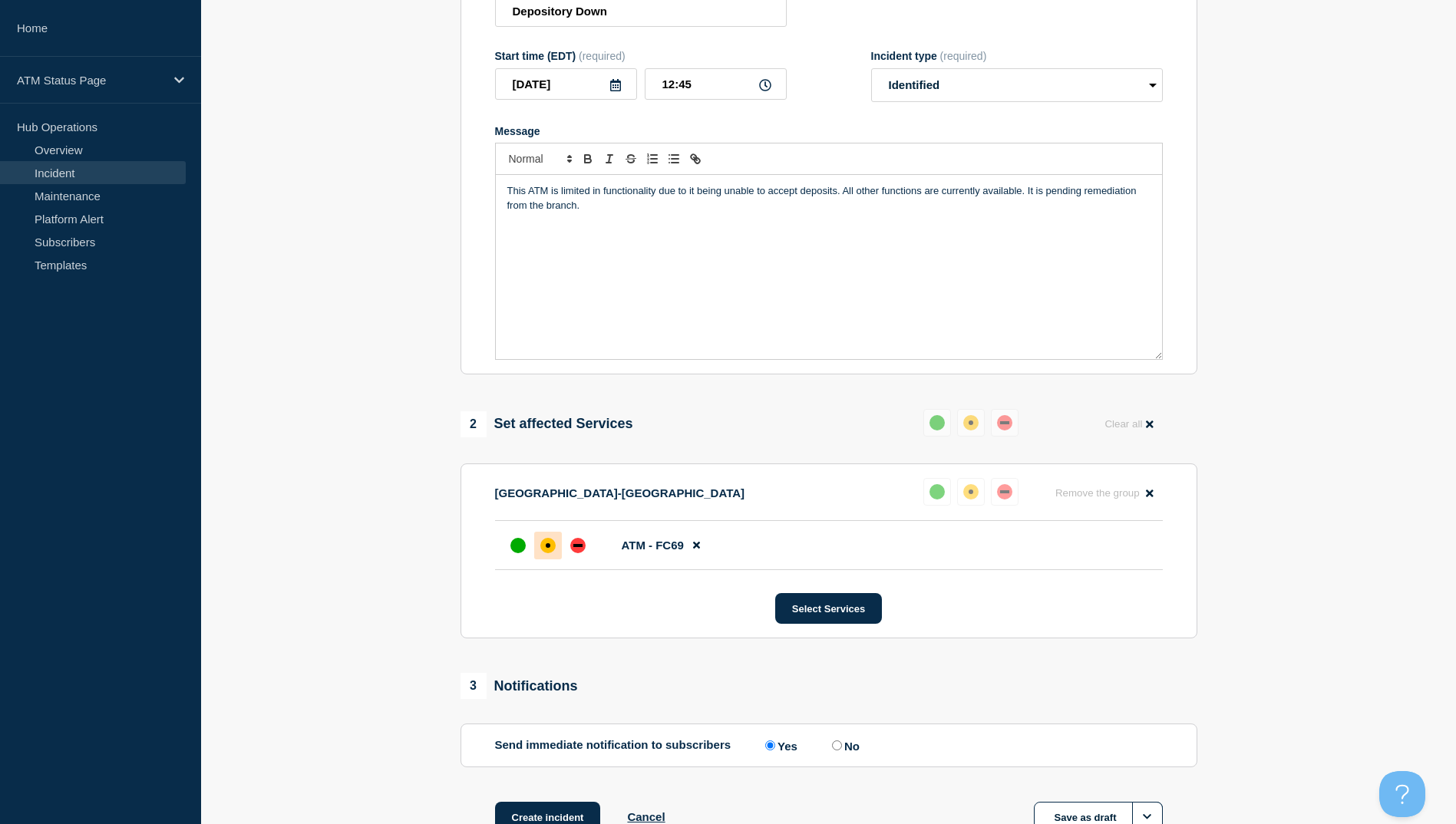
scroll to position [332, 0]
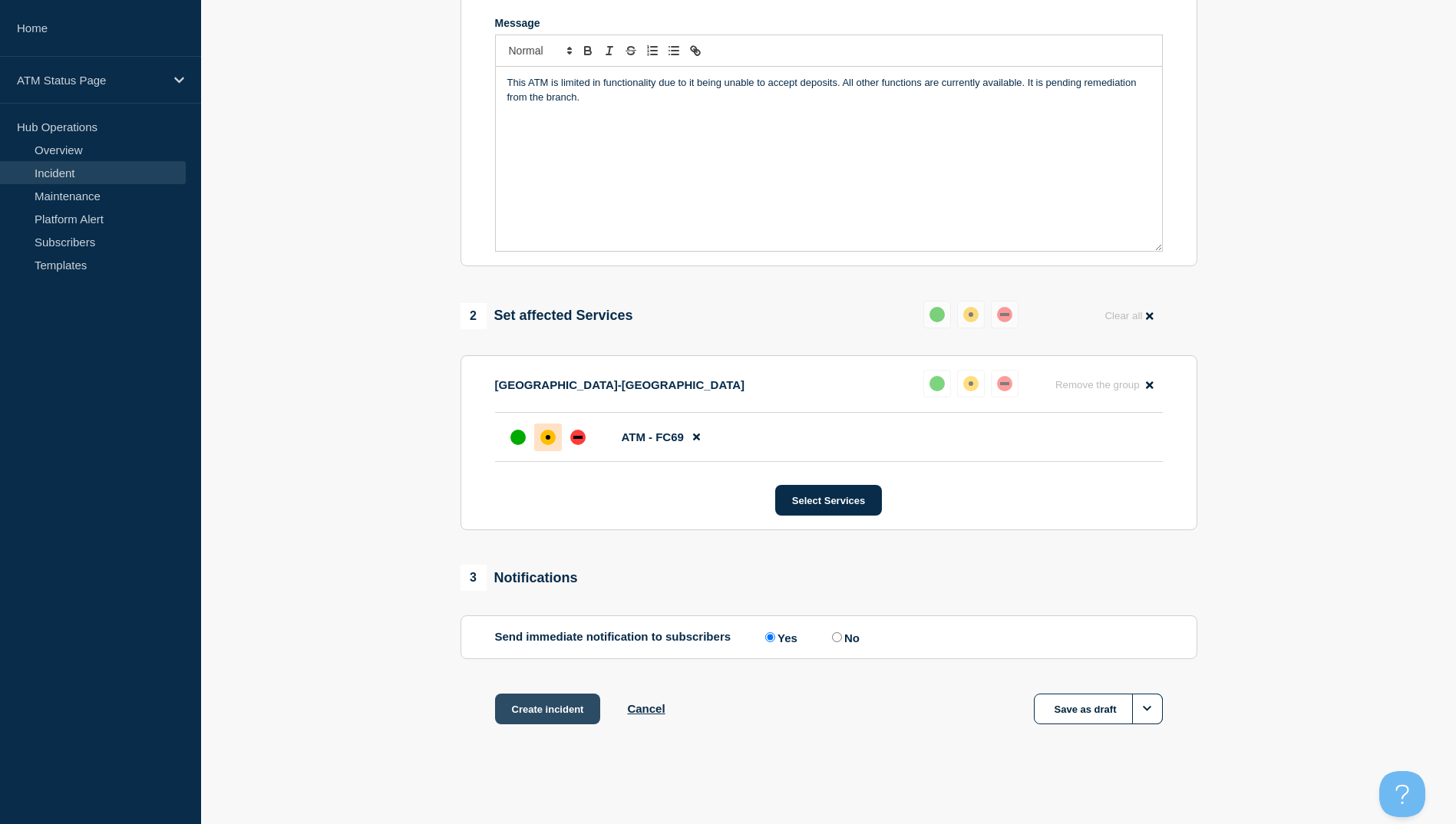
click at [539, 695] on button "Create incident" at bounding box center [548, 708] width 106 height 31
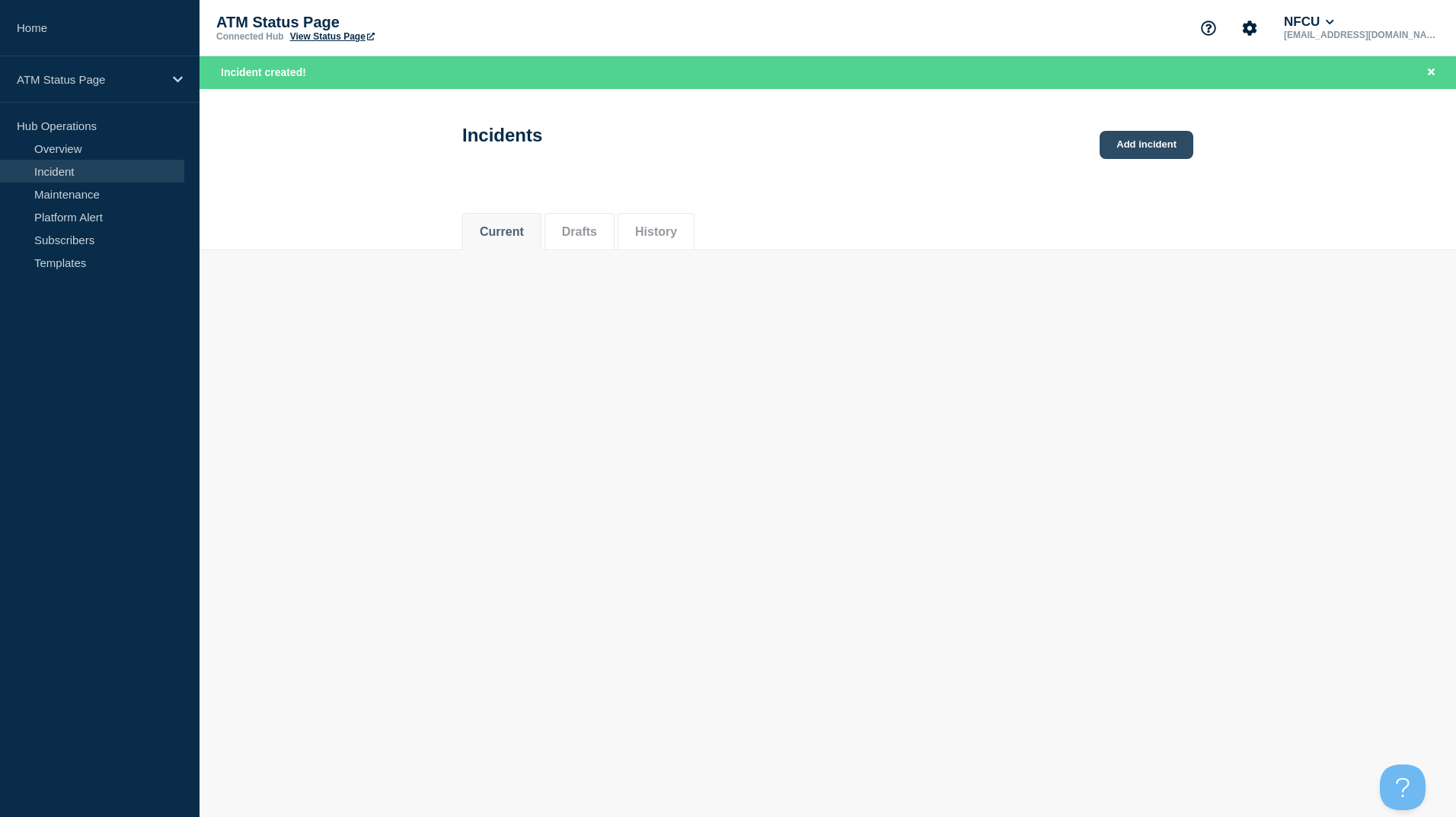
click at [1147, 156] on link "Add incident" at bounding box center [1146, 144] width 93 height 28
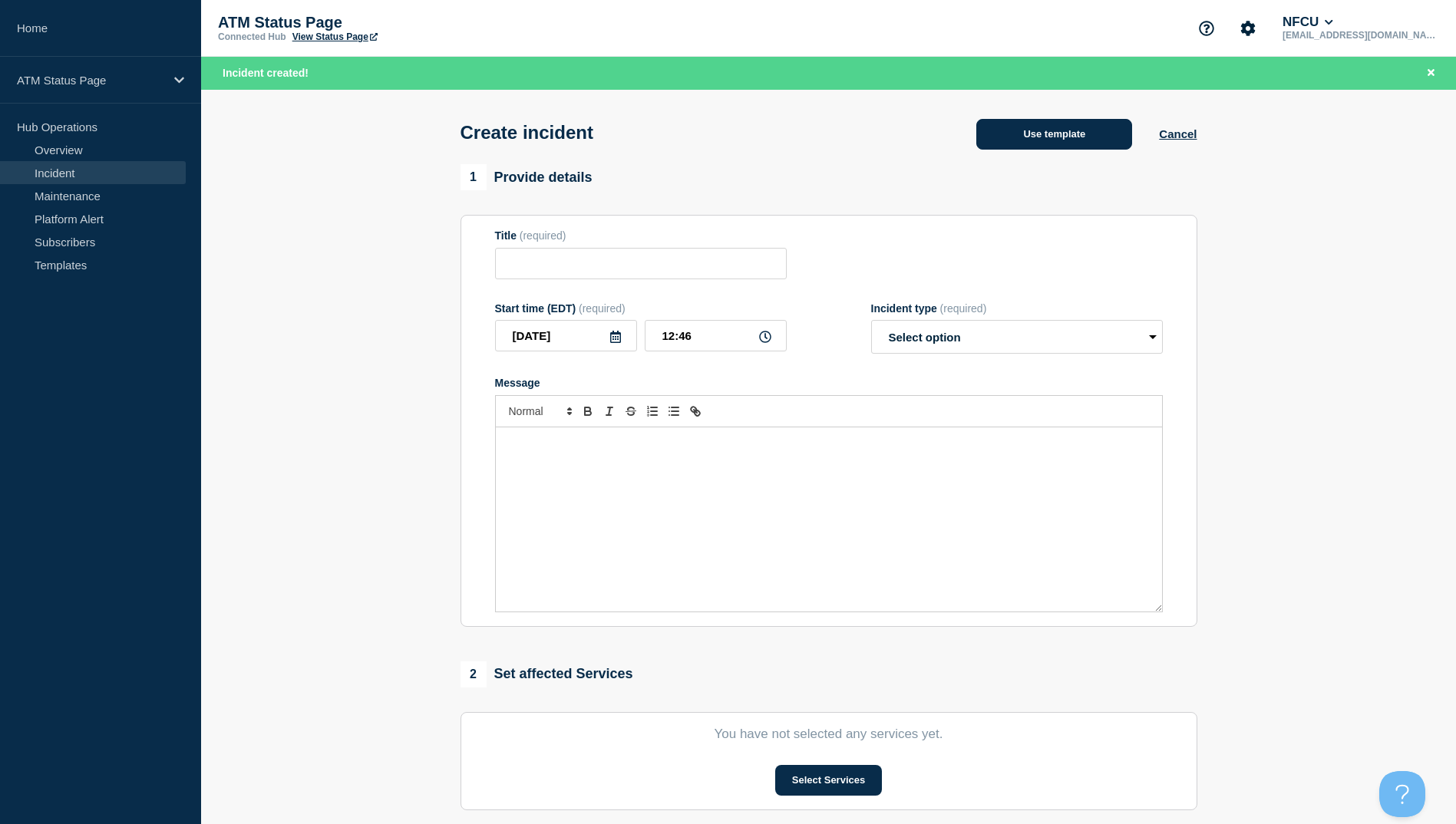
click at [1084, 137] on button "Use template" at bounding box center [1055, 134] width 156 height 31
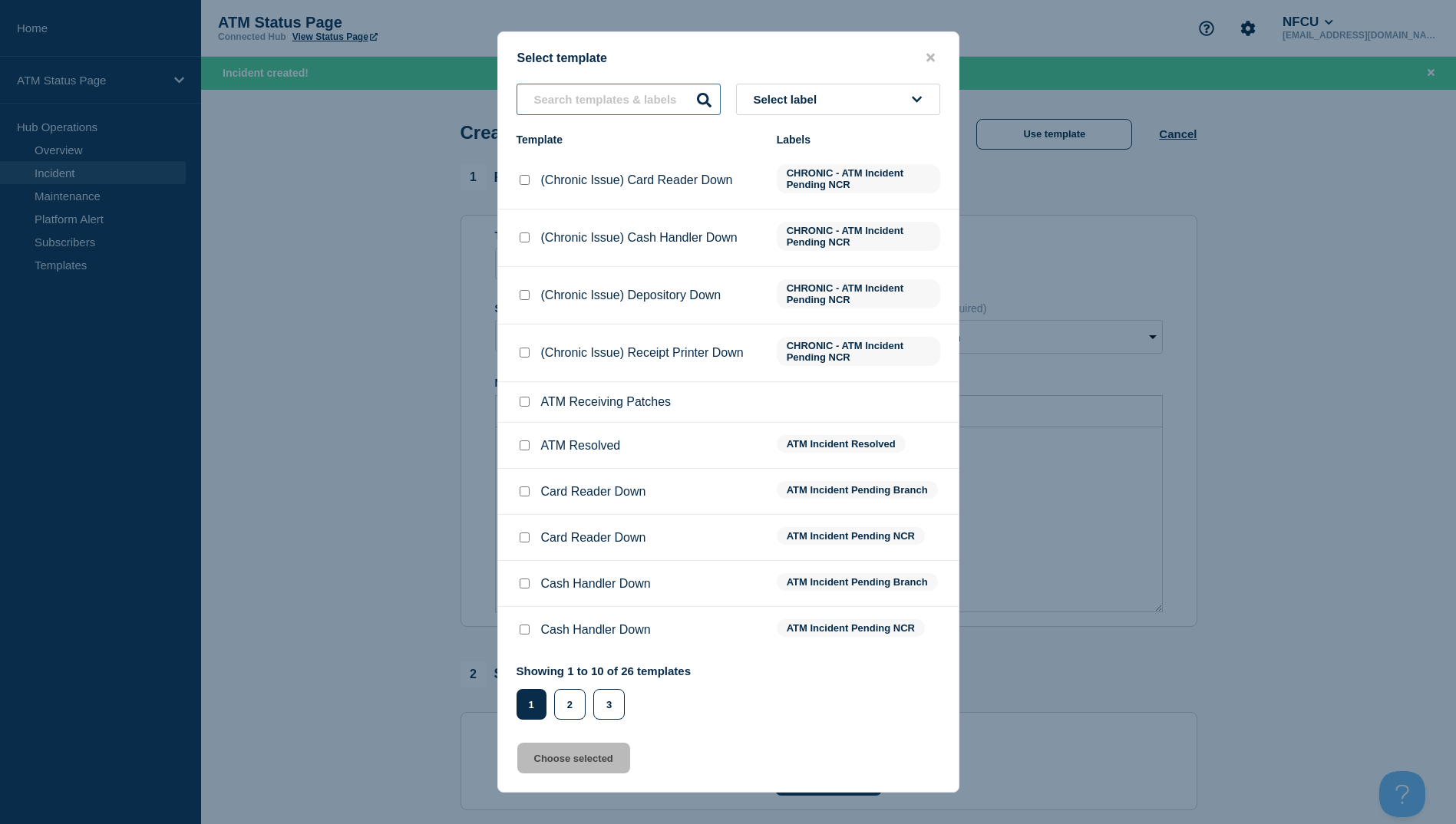
click at [608, 105] on input "text" at bounding box center [618, 99] width 204 height 31
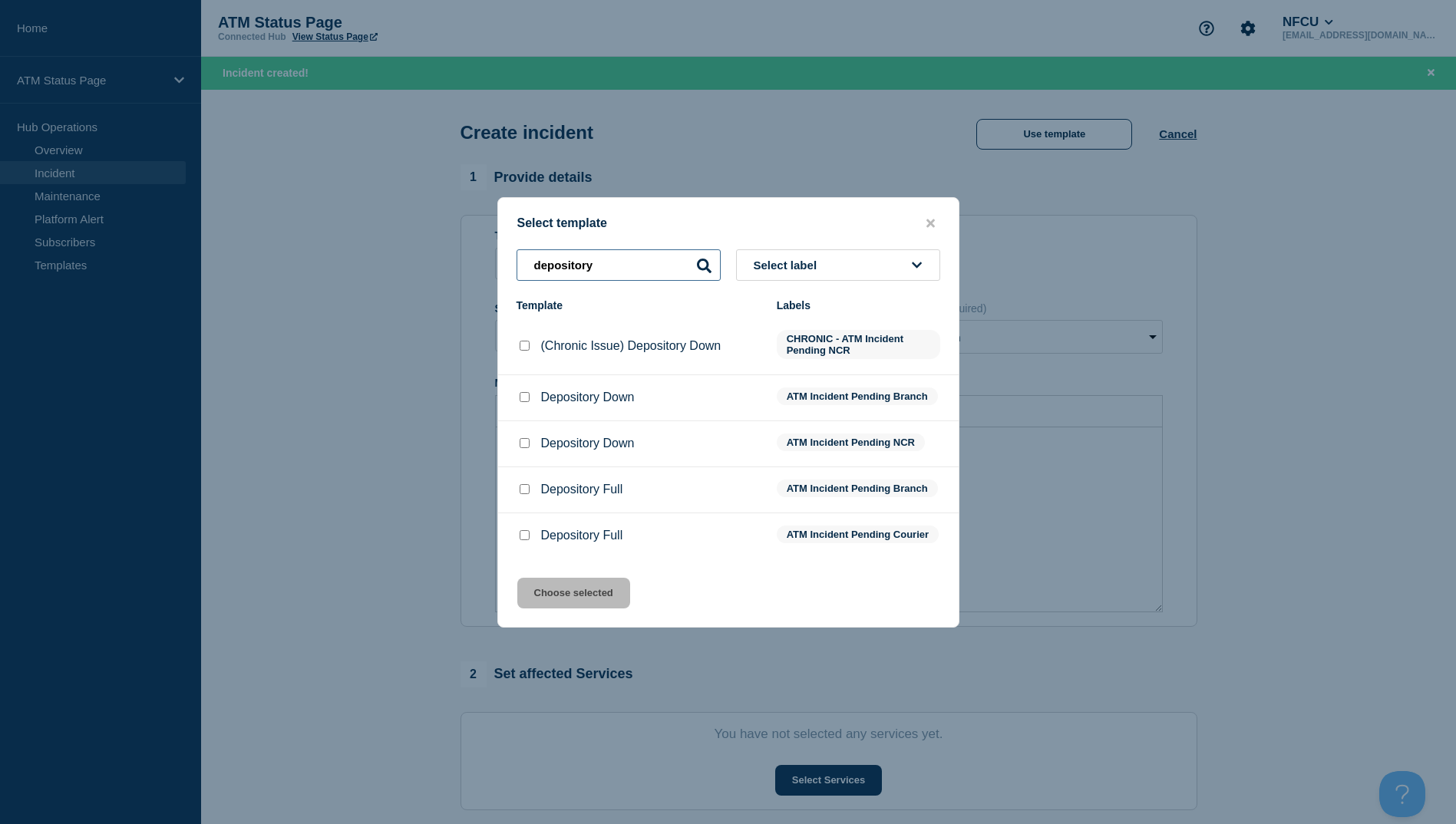
type input "depository"
click at [517, 446] on div at bounding box center [524, 443] width 15 height 15
click at [521, 442] on input "Depository Down checkbox" at bounding box center [524, 443] width 10 height 10
checkbox input "true"
click at [591, 588] on button "Choose selected" at bounding box center [573, 593] width 113 height 31
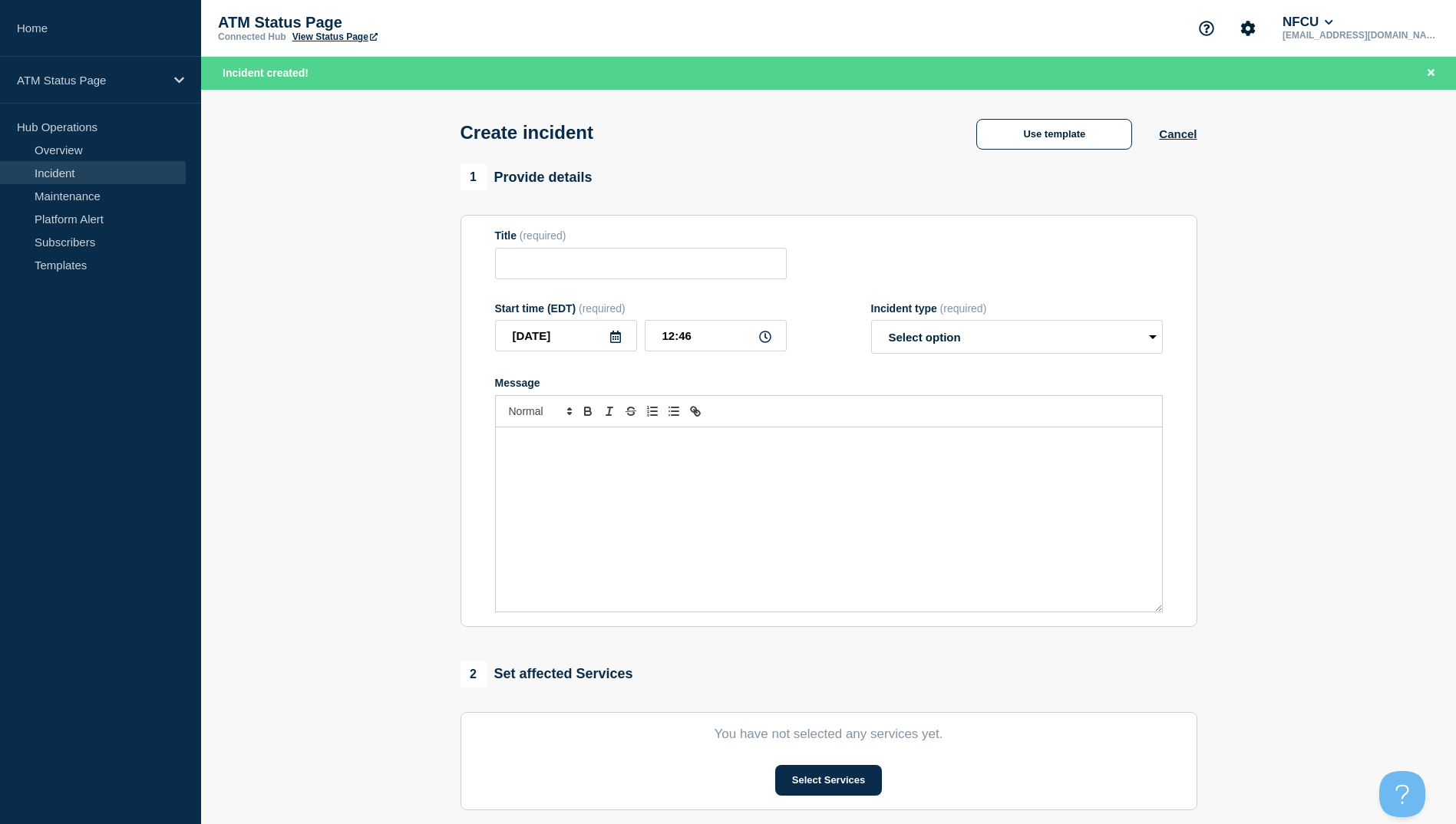
type input "Depository Down"
select select "identified"
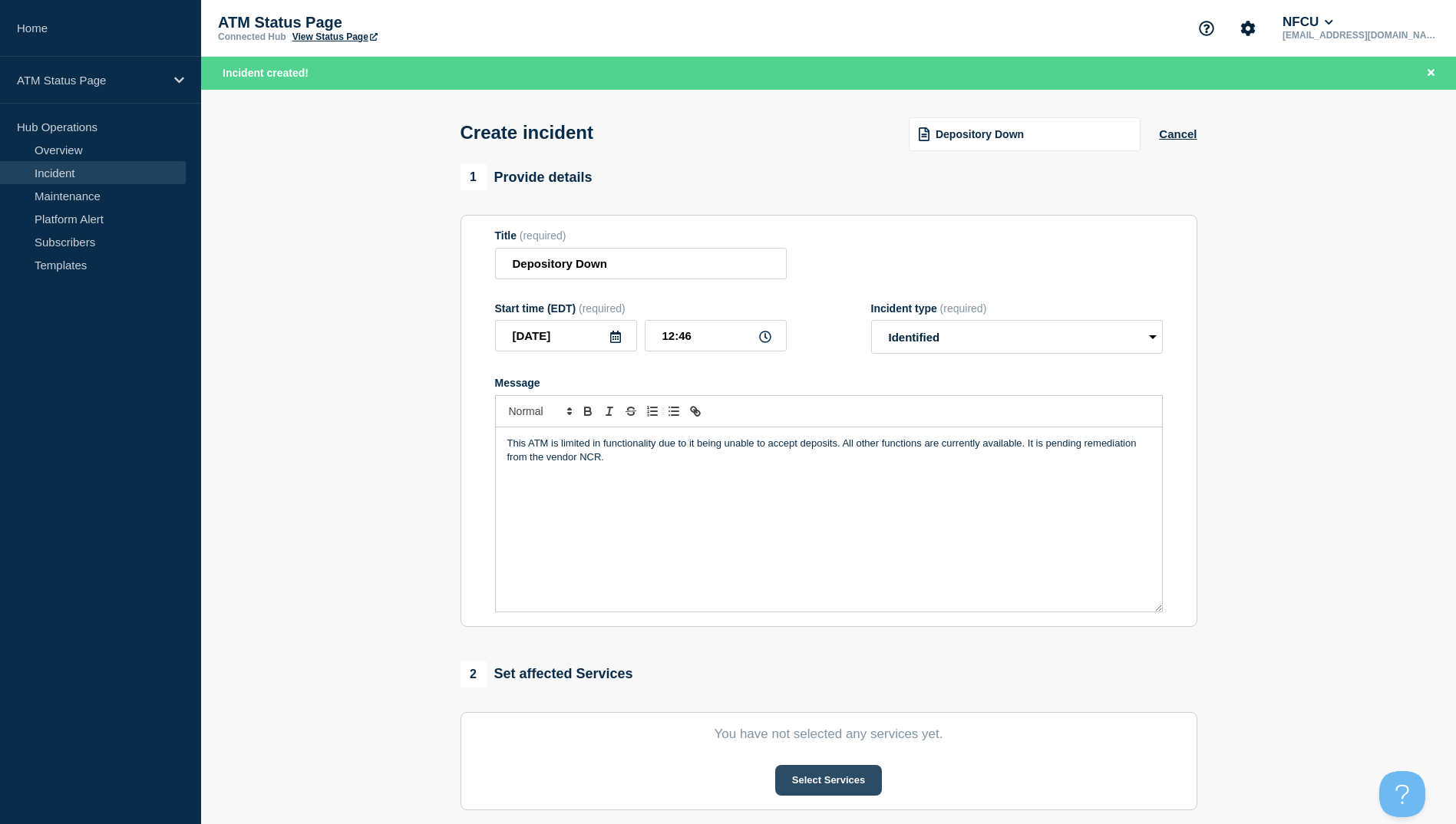
click at [820, 778] on button "Select Services" at bounding box center [829, 780] width 107 height 31
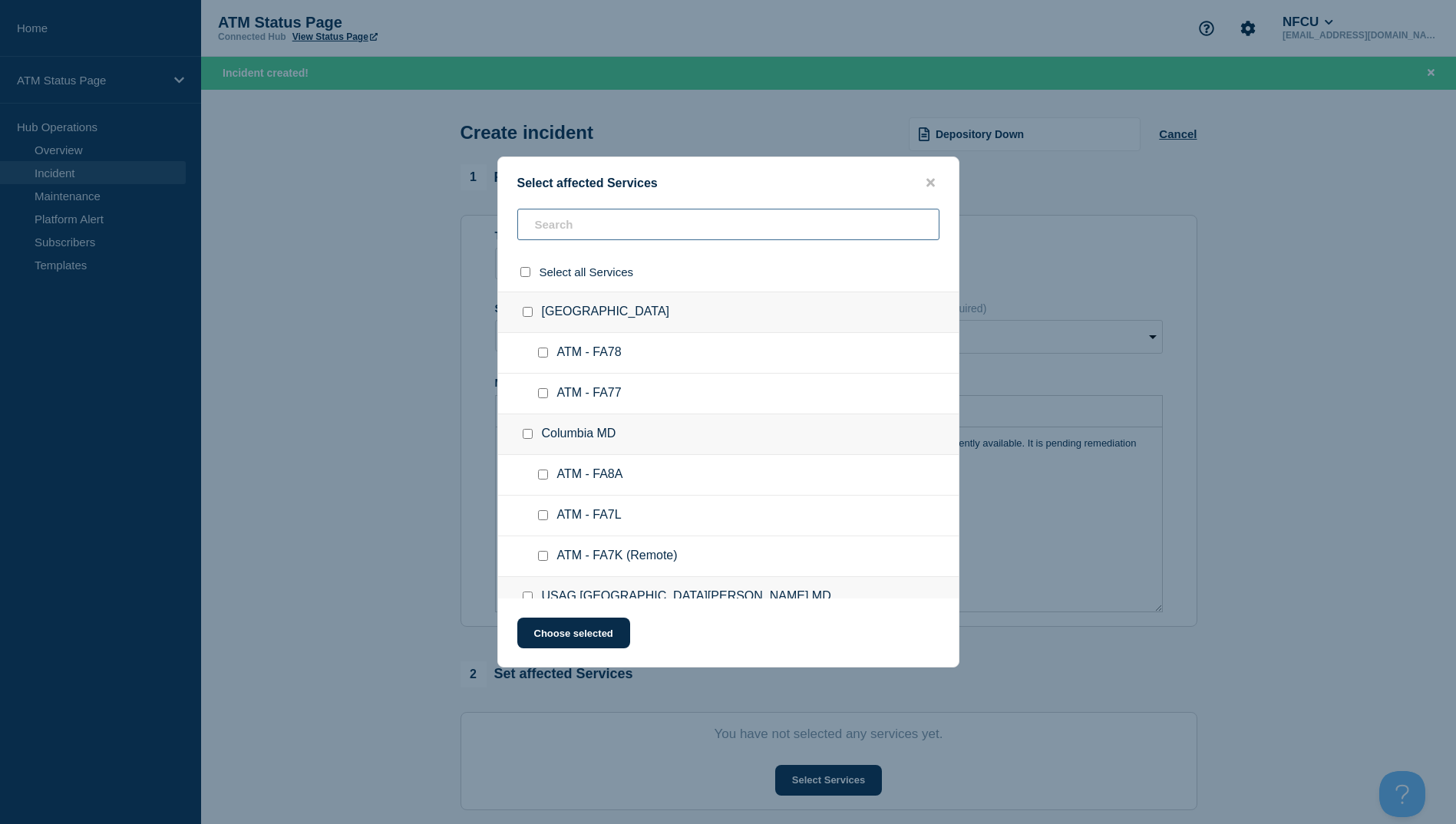
click at [638, 237] on input "text" at bounding box center [728, 224] width 422 height 31
click at [718, 226] on input "text" at bounding box center [728, 224] width 422 height 31
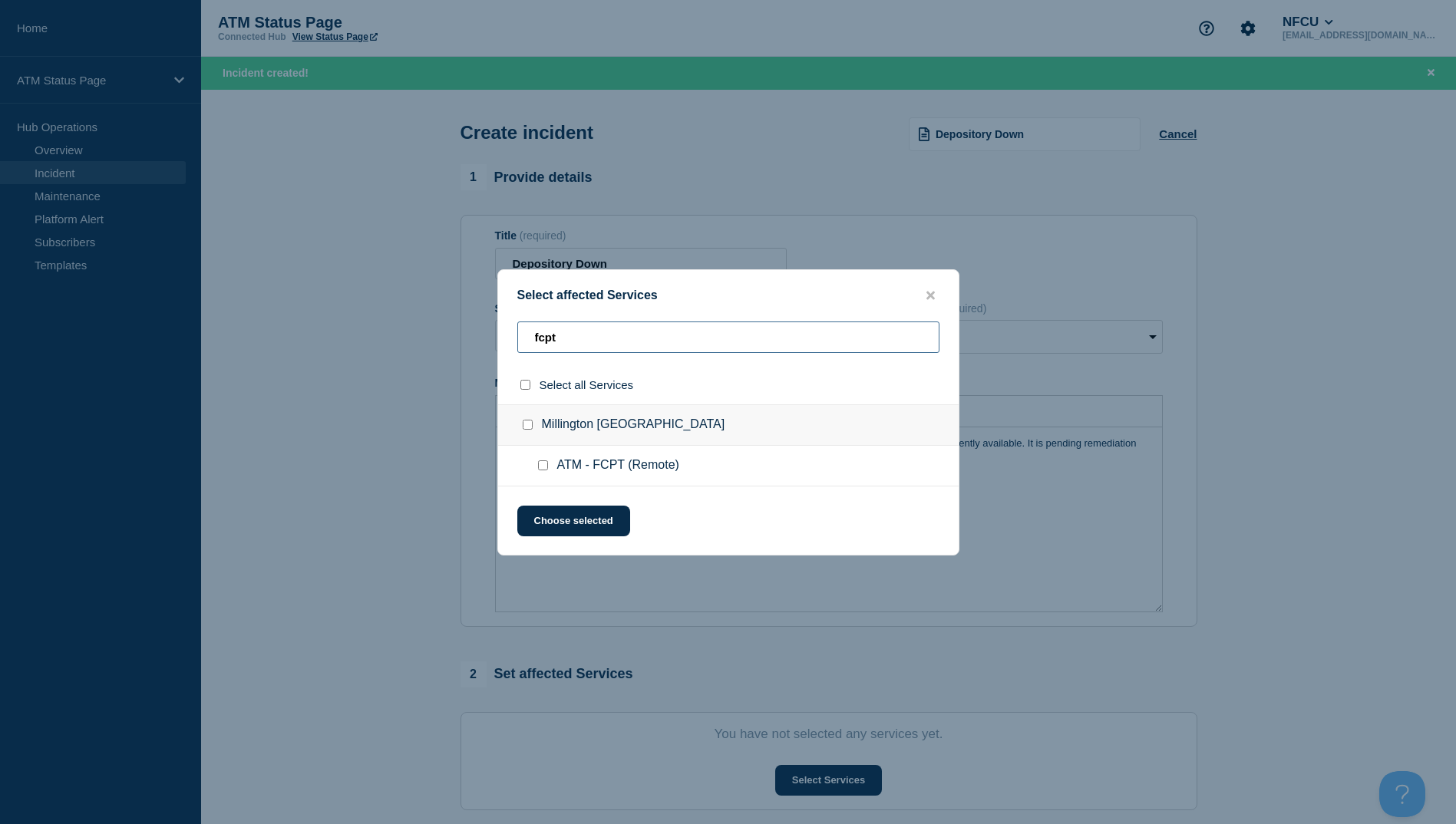
type input "fcpt"
click at [532, 381] on div at bounding box center [528, 385] width 23 height 15
click at [524, 383] on input "select all checkbox" at bounding box center [525, 384] width 10 height 10
checkbox input "true"
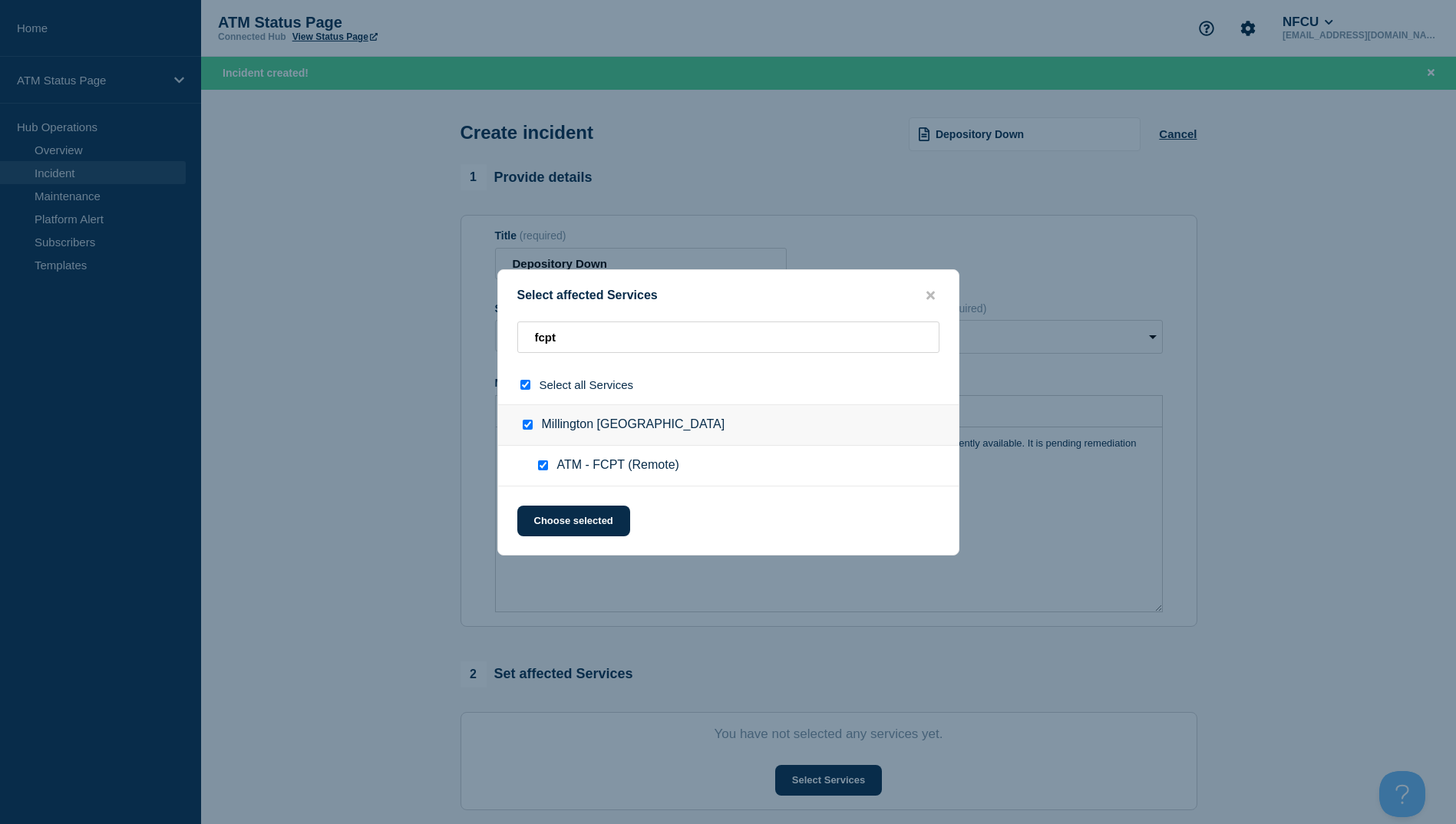
checkbox input "true"
click at [550, 525] on button "Choose selected" at bounding box center [573, 521] width 113 height 31
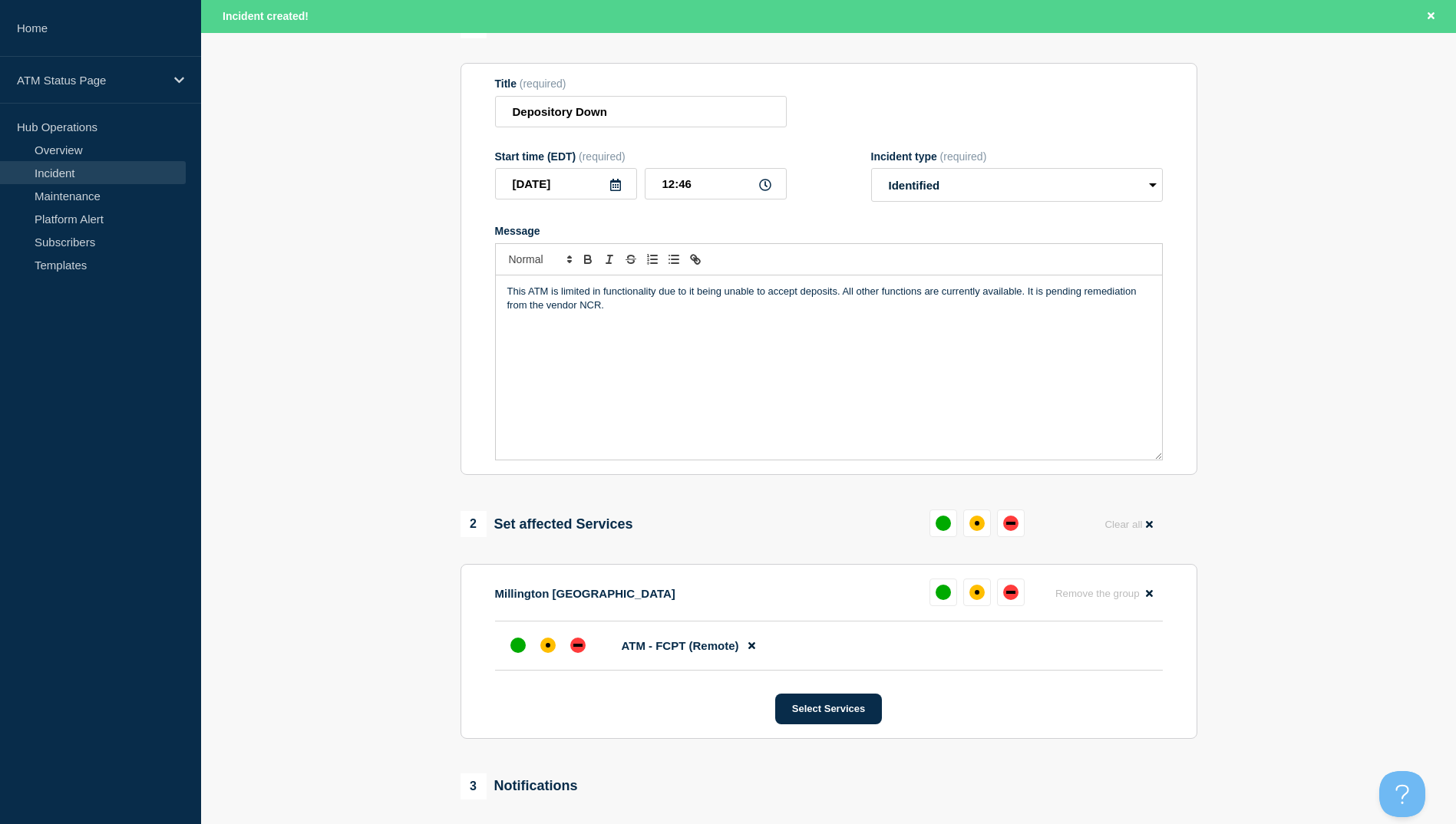
scroll to position [365, 0]
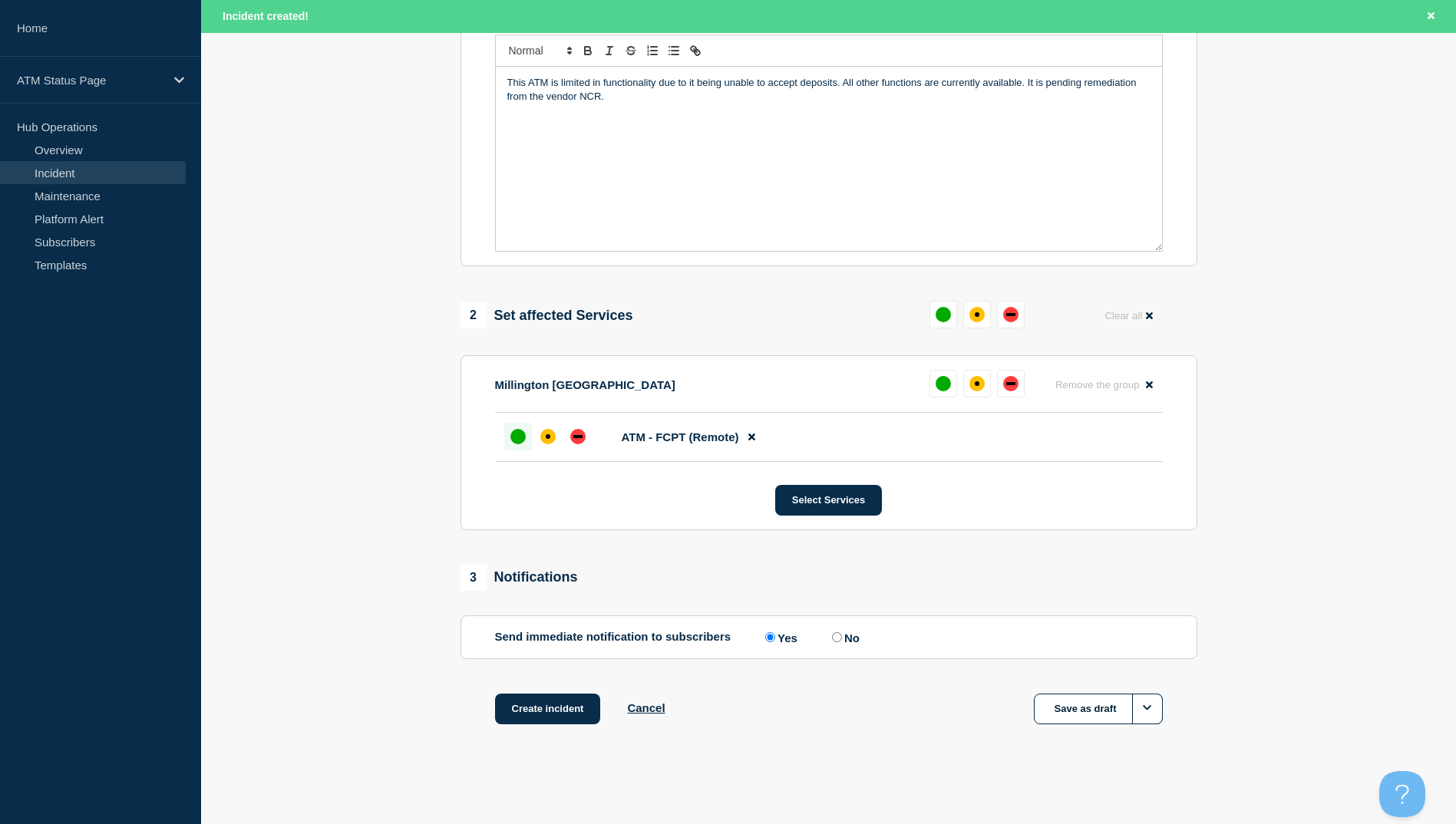
click at [531, 425] on div at bounding box center [518, 436] width 27 height 27
click at [564, 438] on div at bounding box center [577, 436] width 27 height 27
click at [555, 438] on div "affected" at bounding box center [548, 437] width 15 height 15
click at [558, 715] on button "Create incident" at bounding box center [548, 708] width 106 height 31
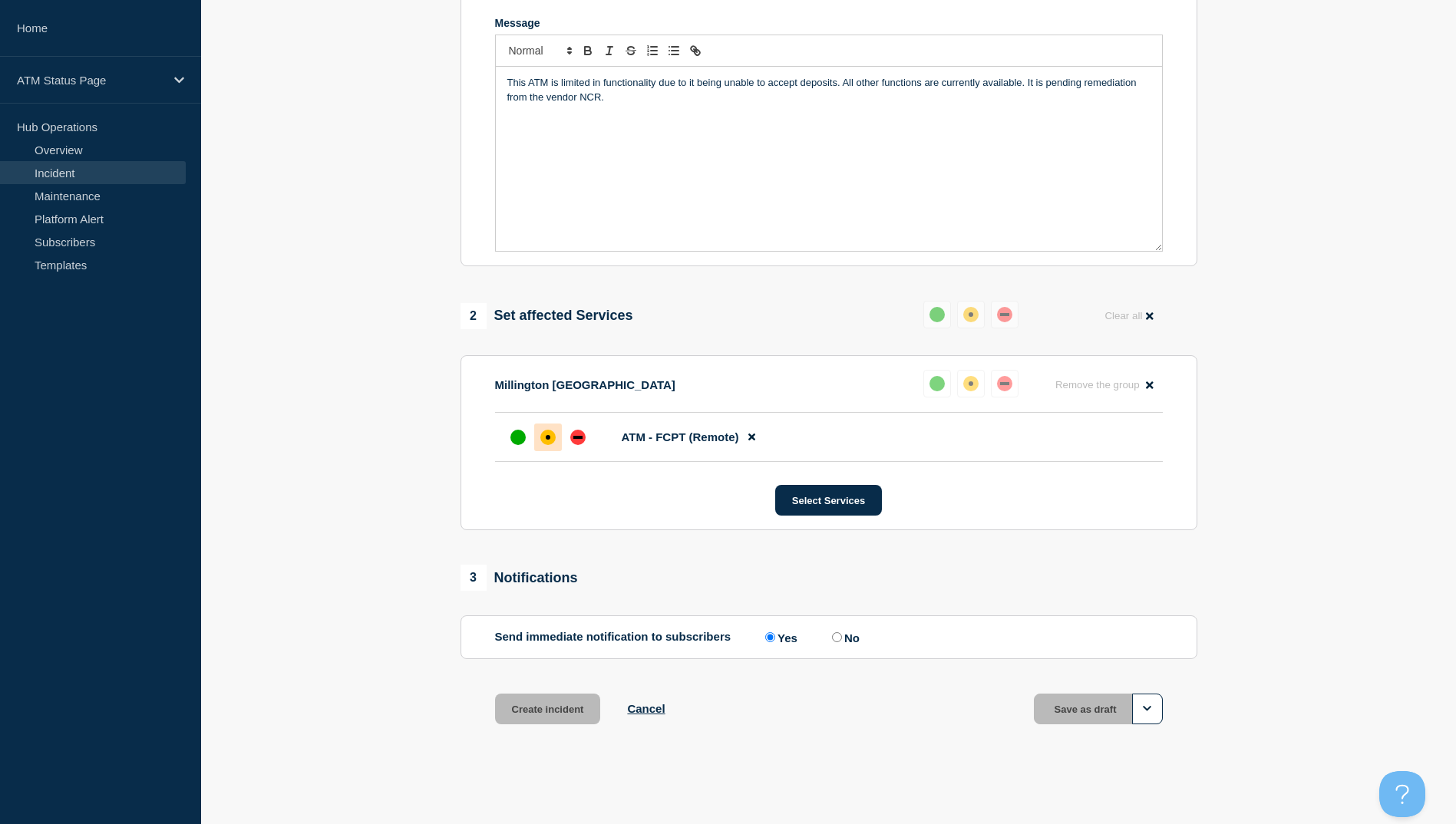
scroll to position [332, 0]
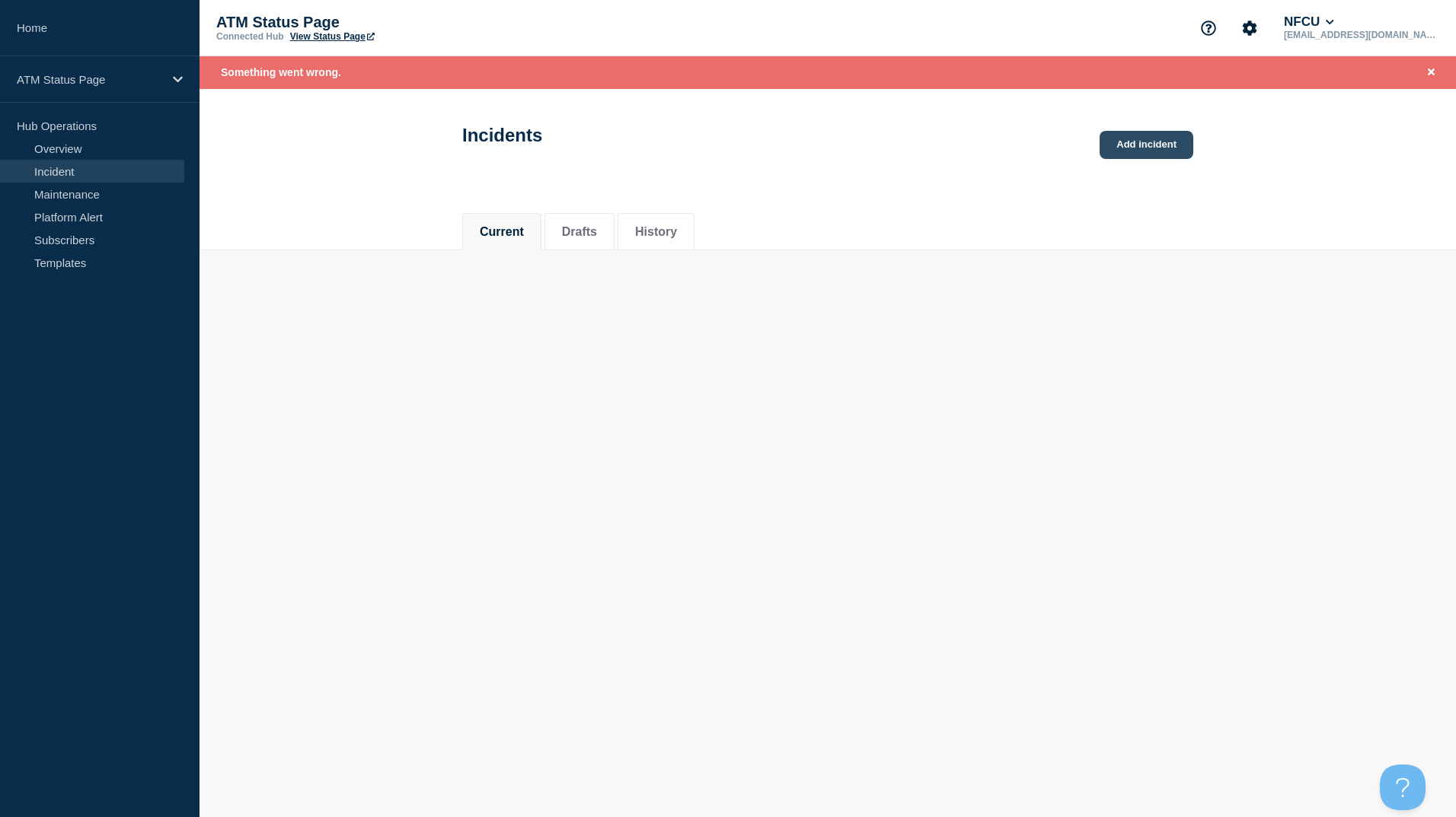
click at [1156, 147] on link "Add incident" at bounding box center [1146, 144] width 93 height 28
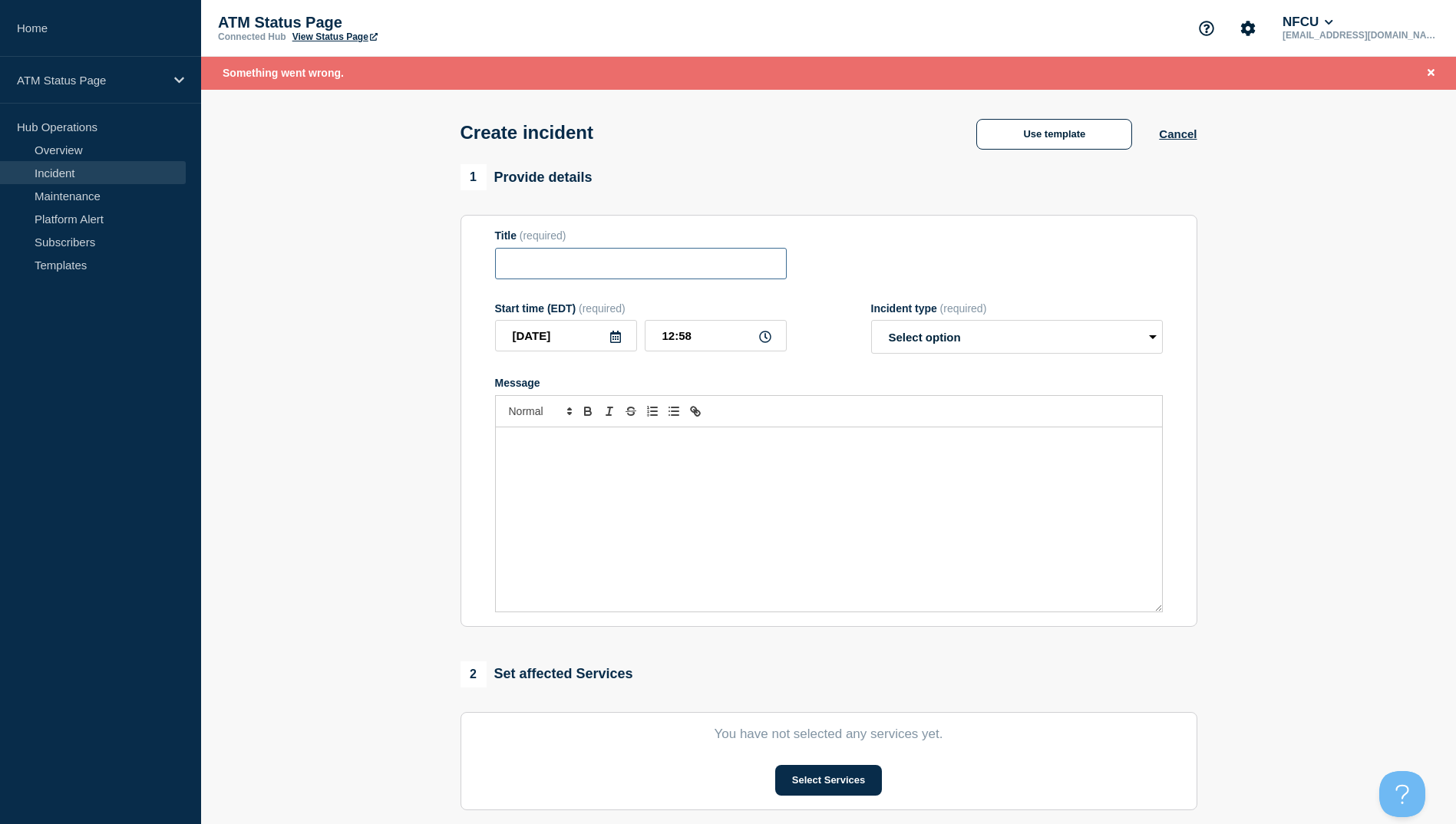
click at [650, 279] on input "Title" at bounding box center [641, 263] width 291 height 31
click at [1025, 128] on button "Use template" at bounding box center [1055, 134] width 156 height 31
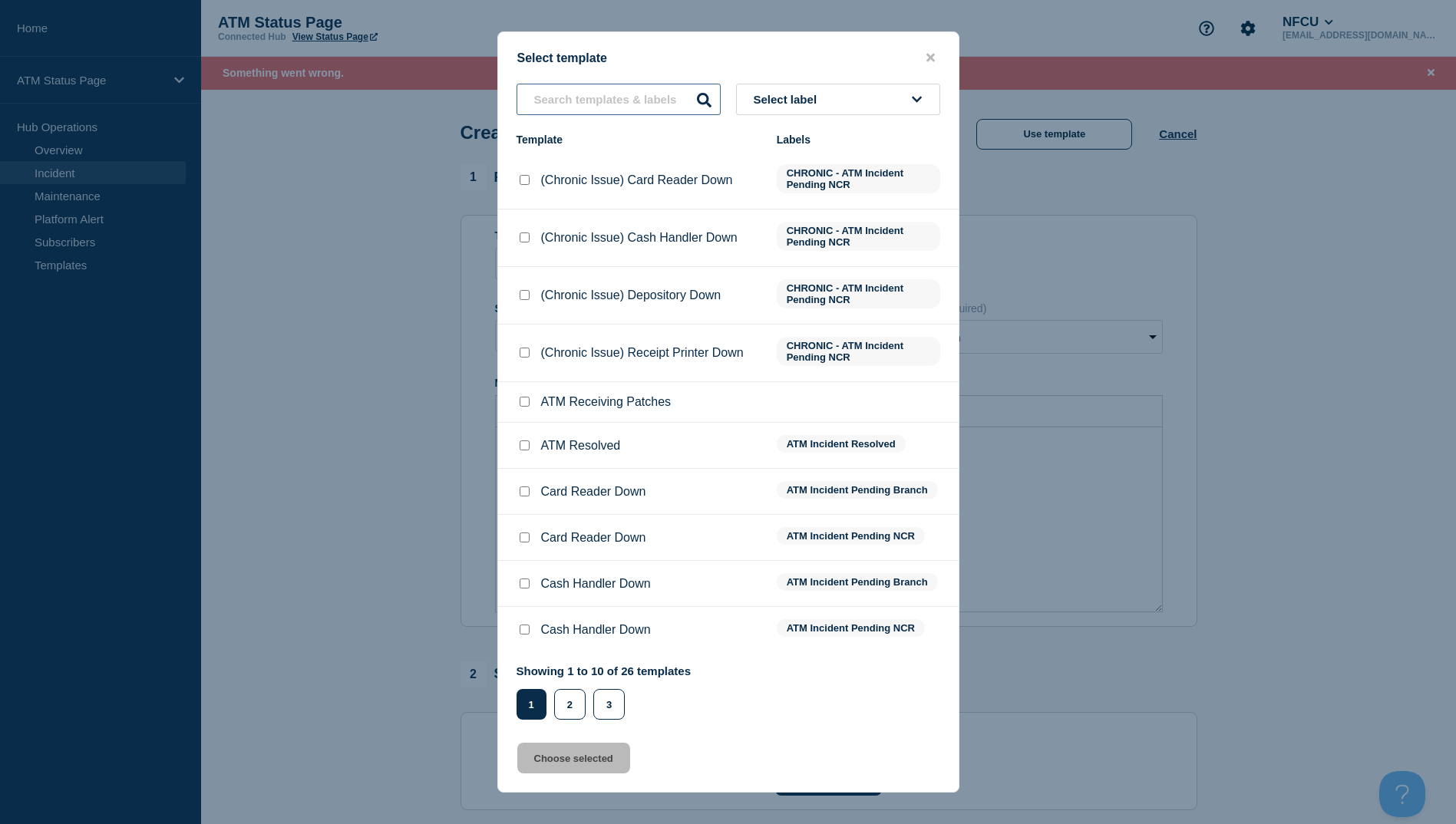
click at [657, 101] on input "text" at bounding box center [618, 99] width 204 height 31
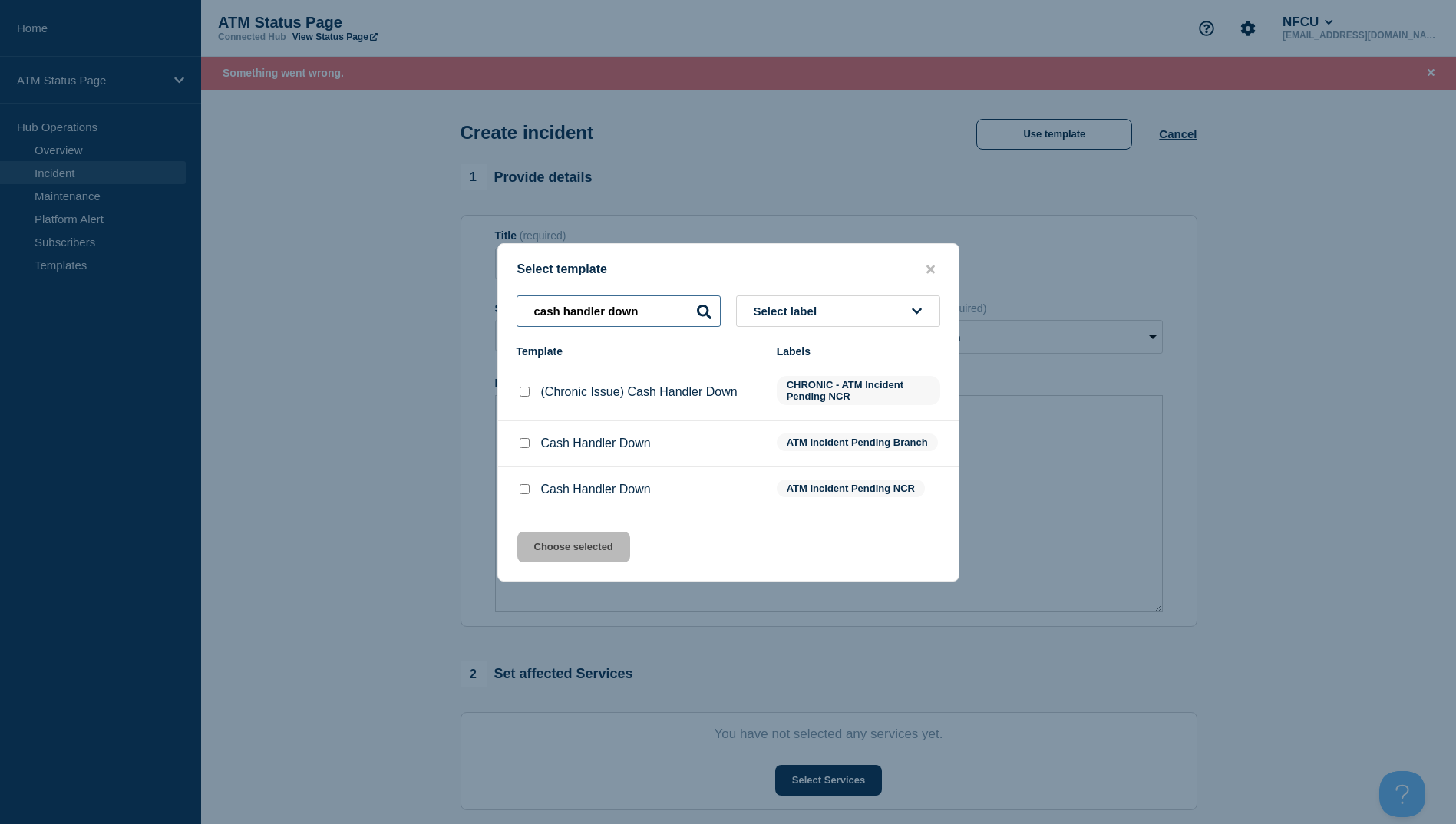
type input "cash handler down"
click at [525, 490] on input "Cash Handler Down checkbox" at bounding box center [524, 489] width 10 height 10
checkbox input "true"
click at [611, 568] on div "Select template cash handler down Select label Template Labels (Chronic Issue) …" at bounding box center [728, 412] width 462 height 338
click at [606, 563] on button "Choose selected" at bounding box center [573, 547] width 113 height 31
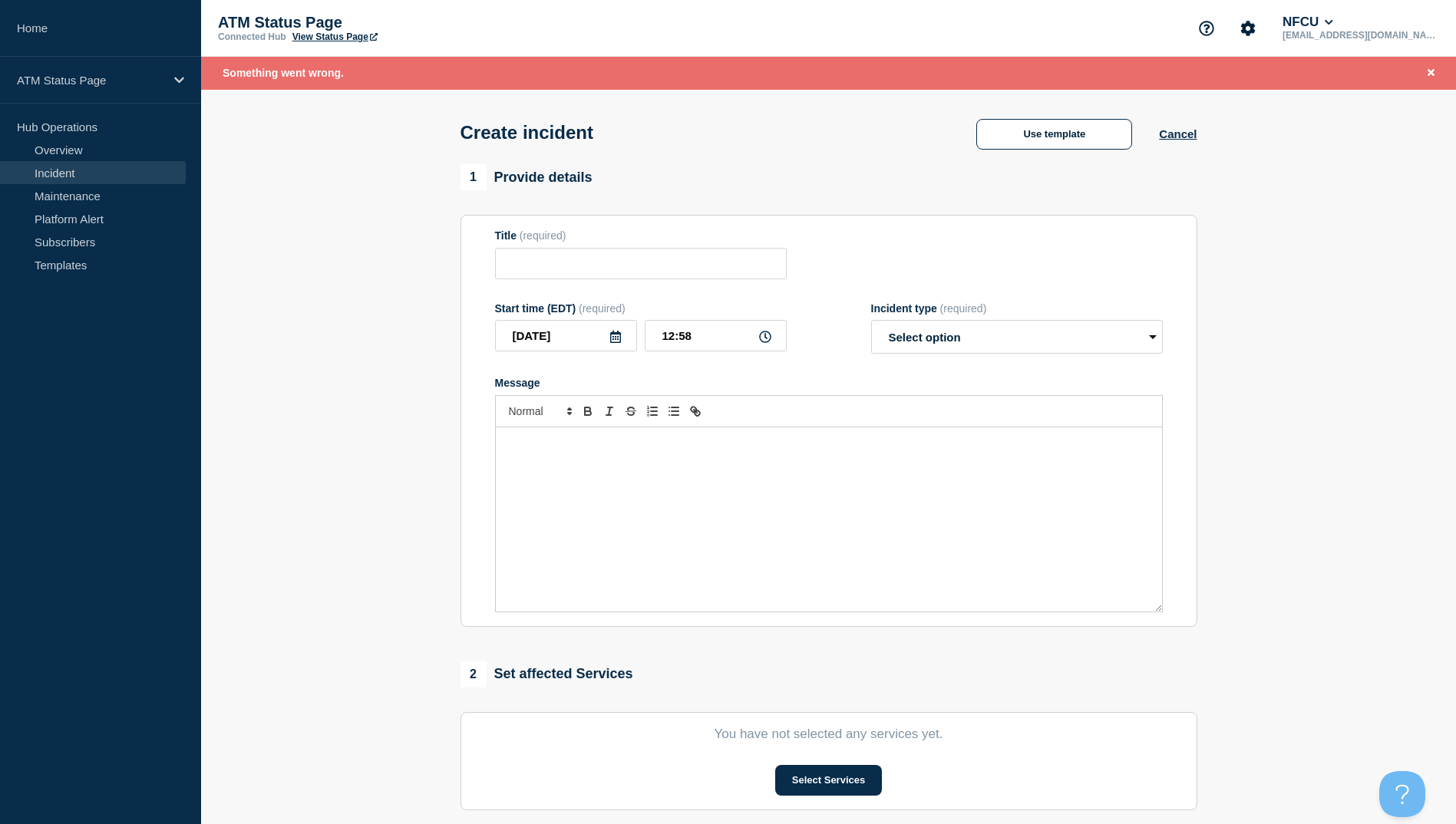
type input "Cash Handler Down"
select select "identified"
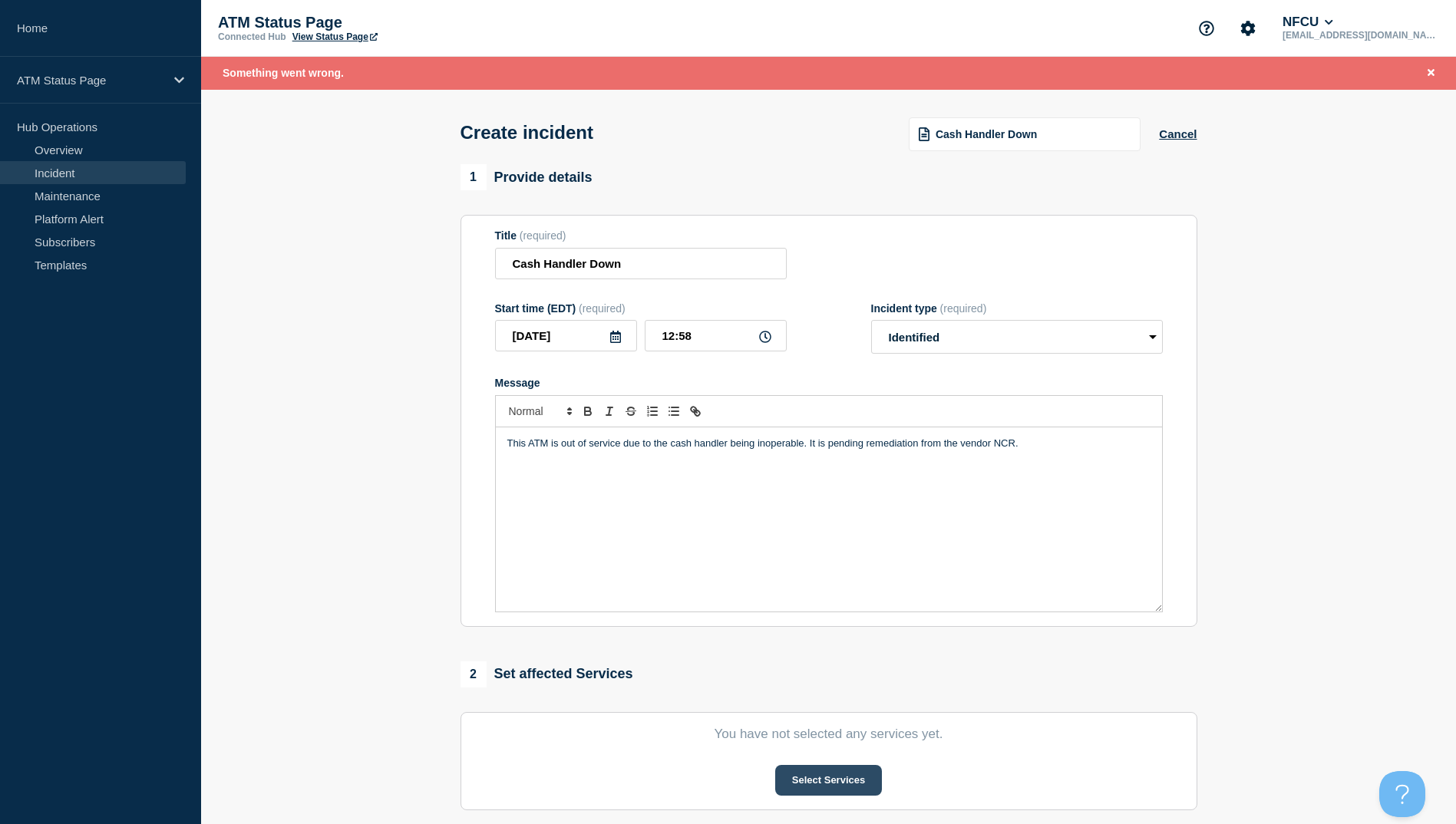
click at [832, 781] on button "Select Services" at bounding box center [829, 780] width 107 height 31
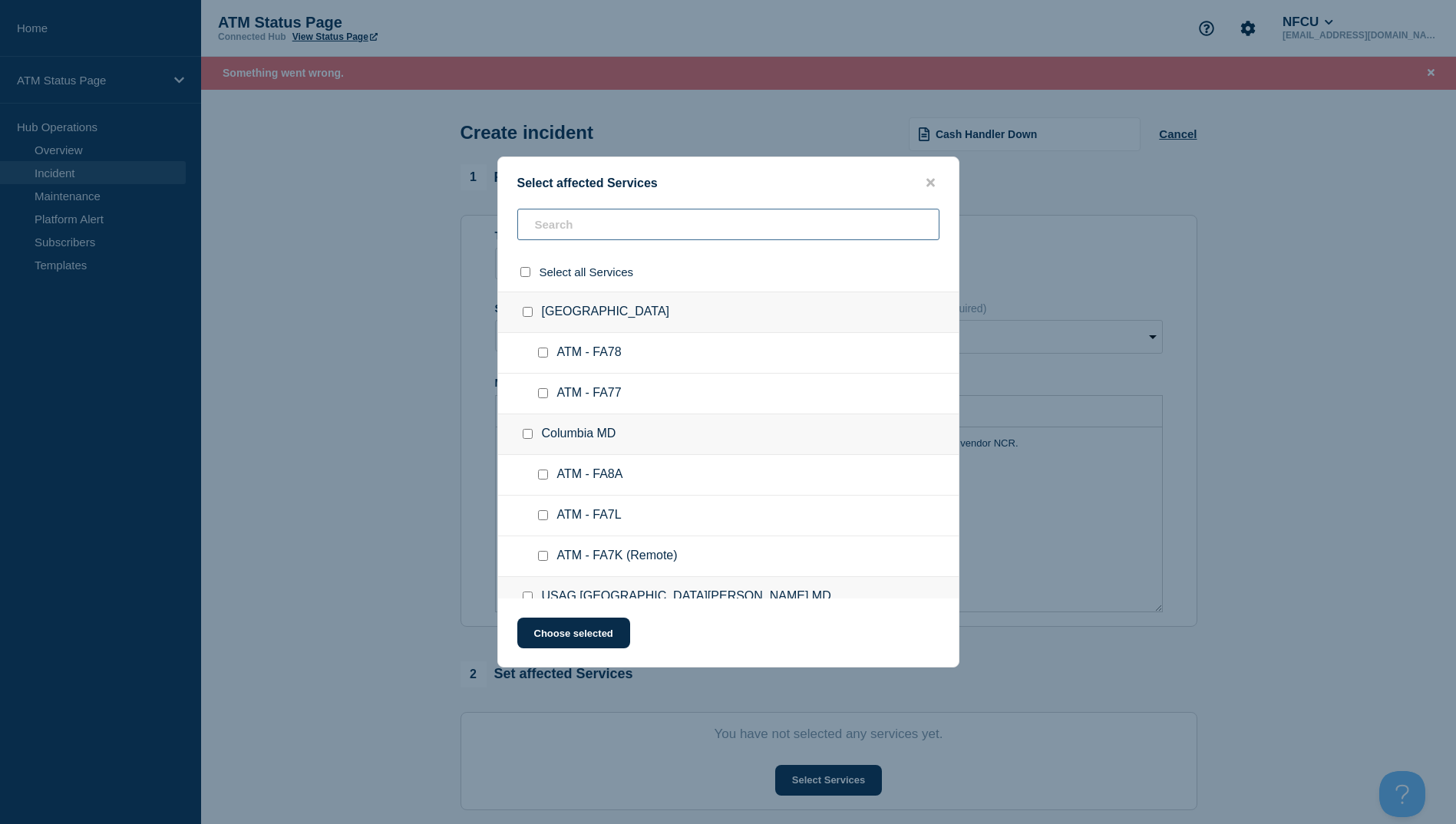
click at [671, 232] on input "text" at bounding box center [728, 224] width 422 height 31
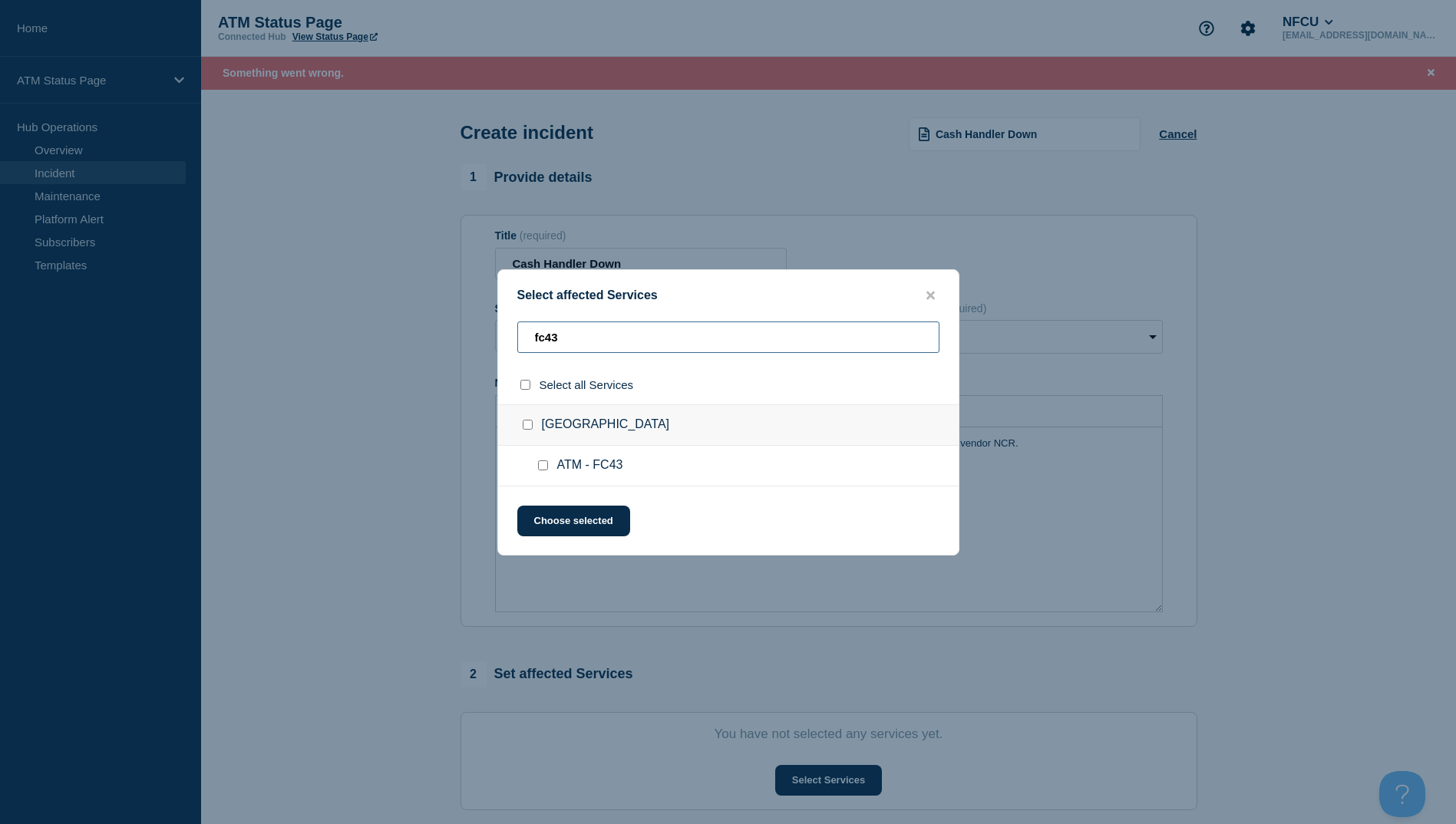
type input "fc43"
click at [522, 385] on input "select all checkbox" at bounding box center [525, 384] width 10 height 10
checkbox input "true"
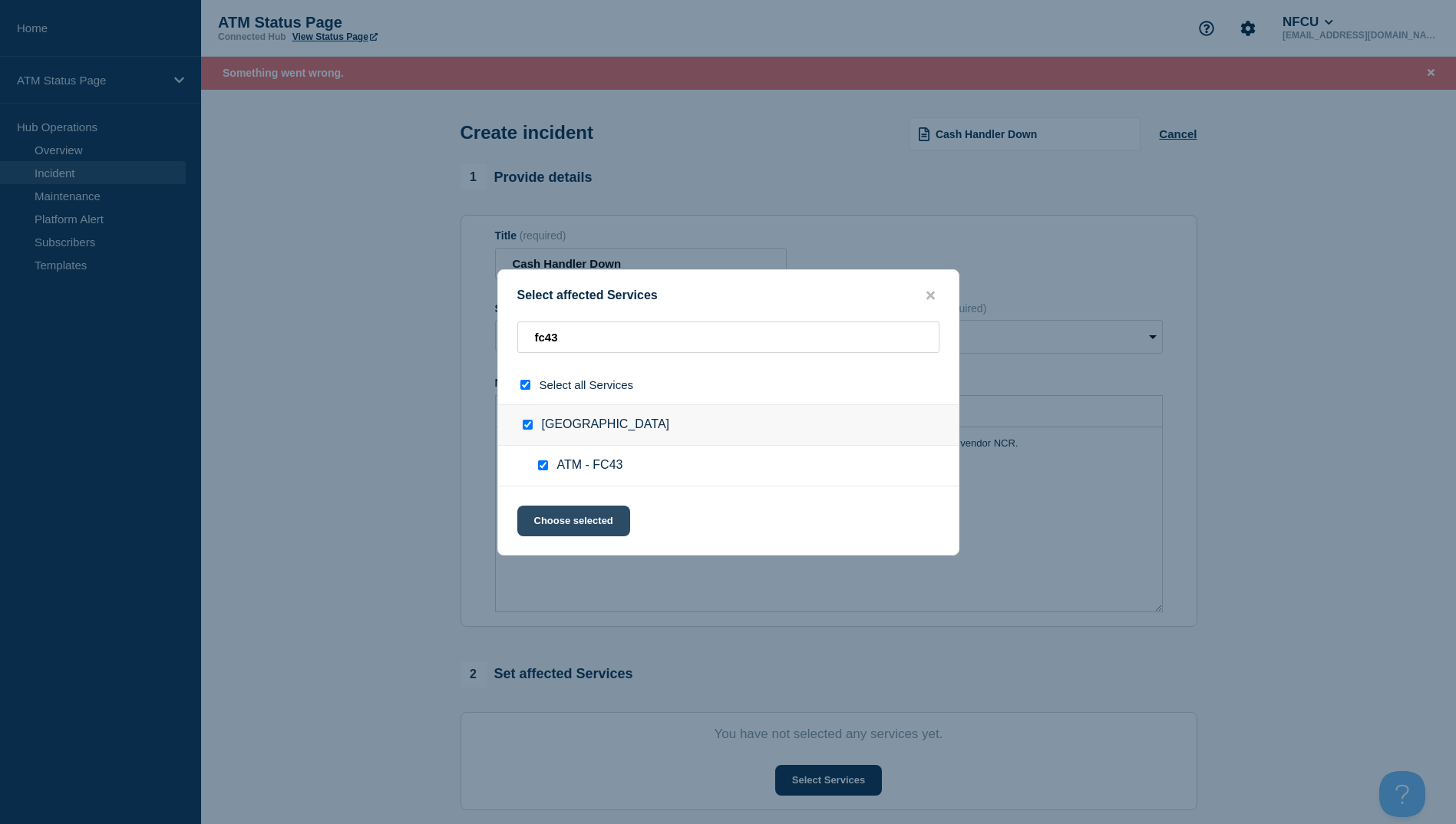
click at [580, 528] on button "Choose selected" at bounding box center [573, 521] width 113 height 31
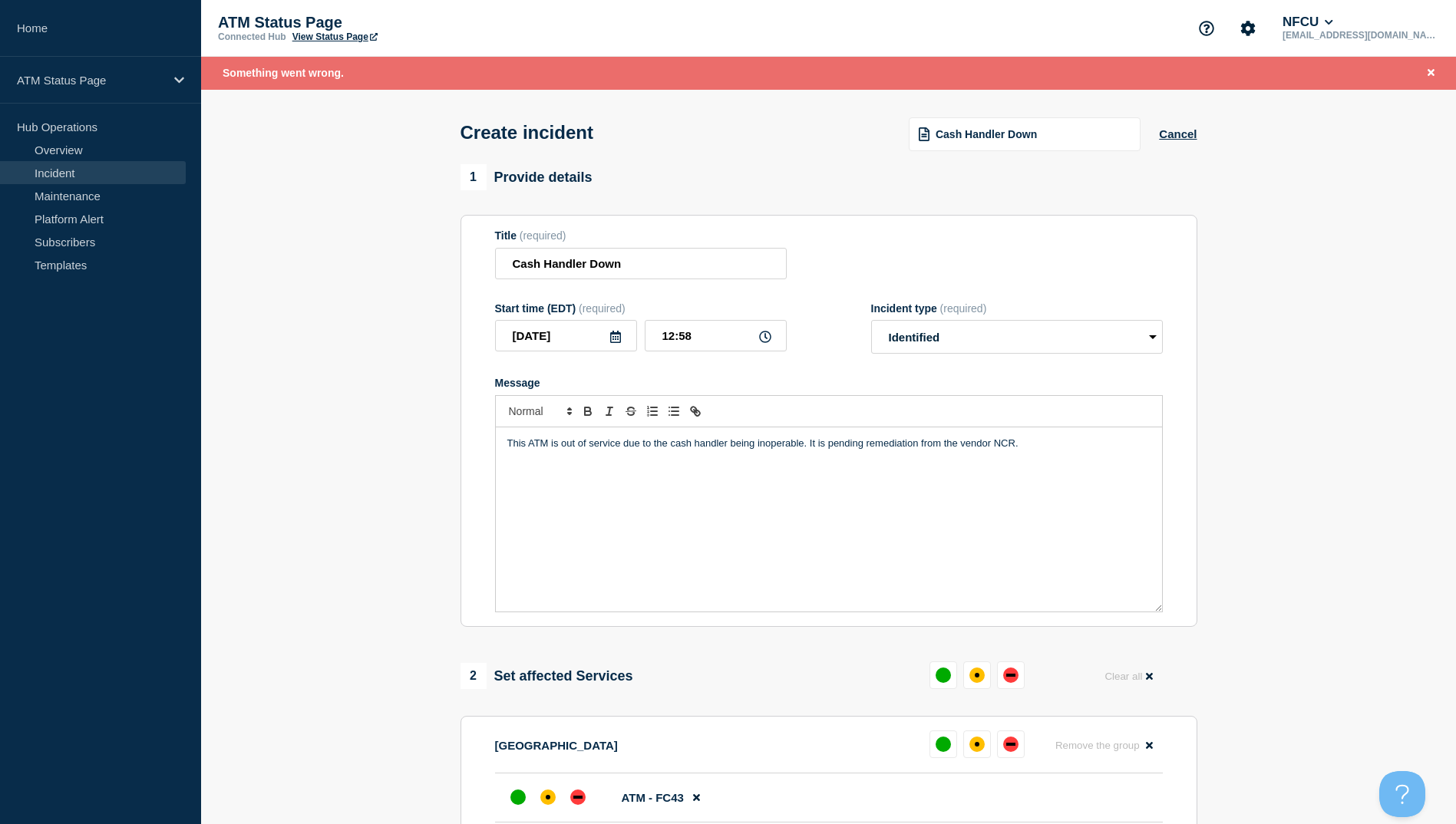
scroll to position [77, 0]
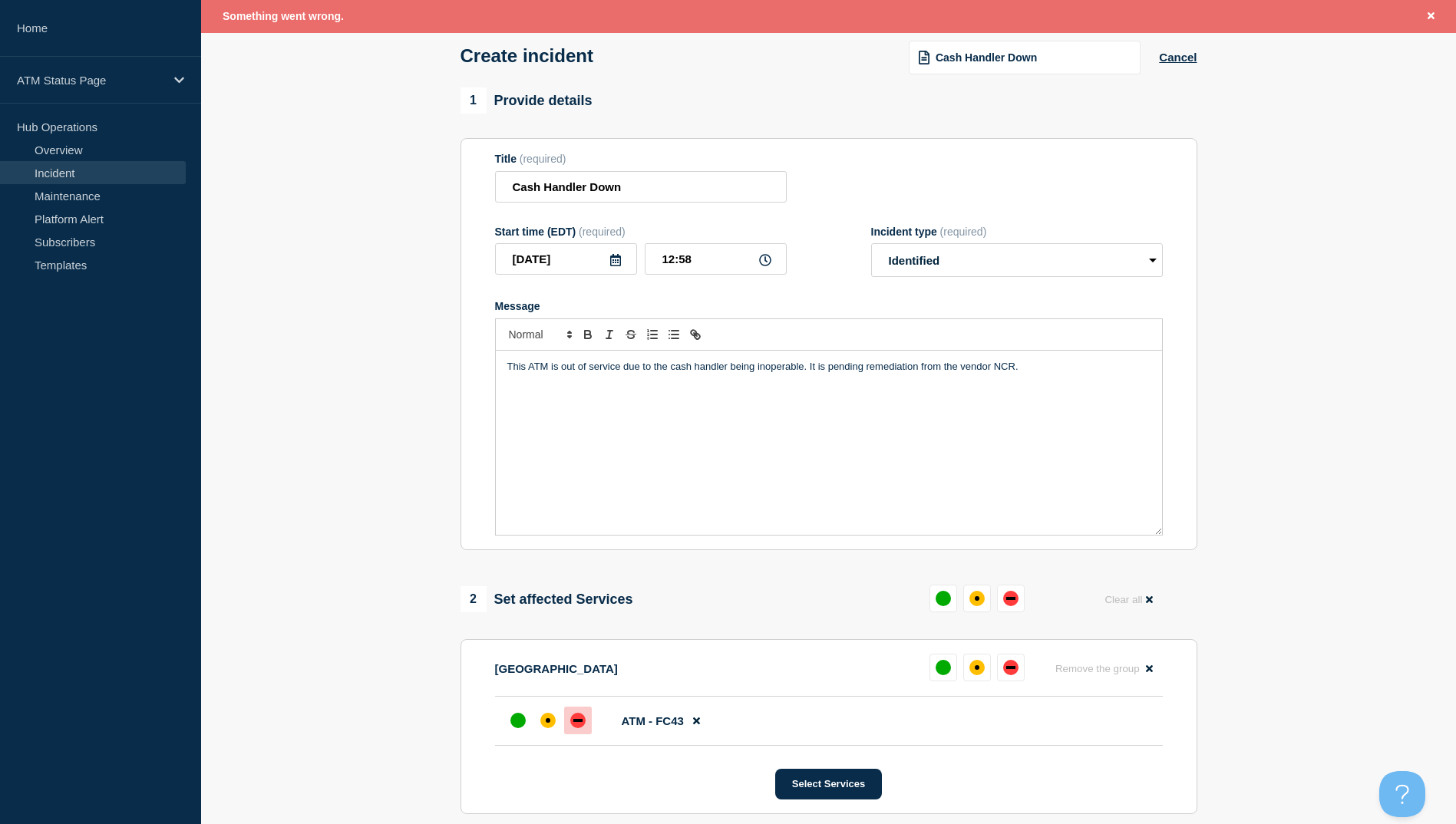
click at [571, 732] on div at bounding box center [577, 720] width 27 height 27
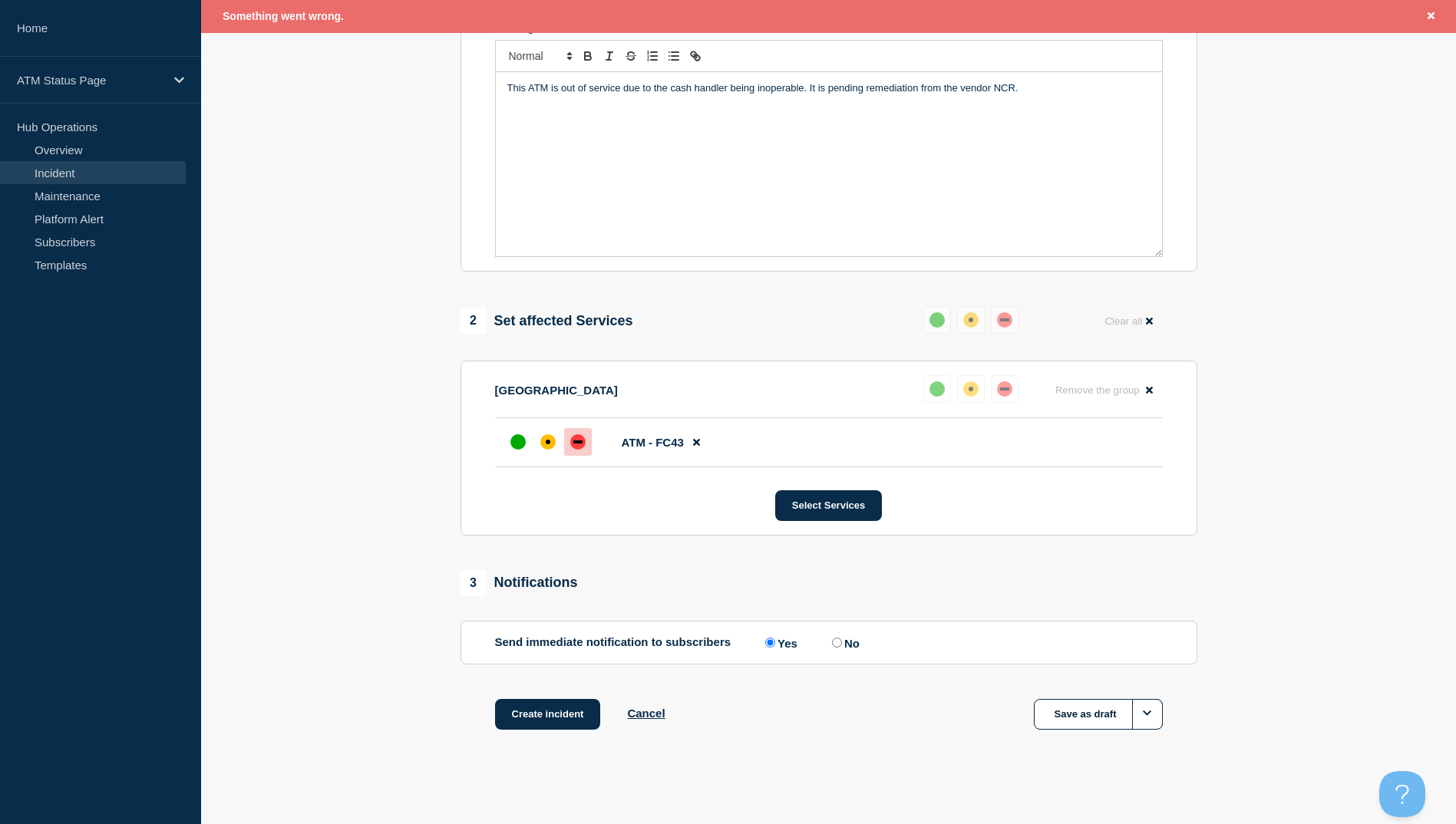
scroll to position [358, 0]
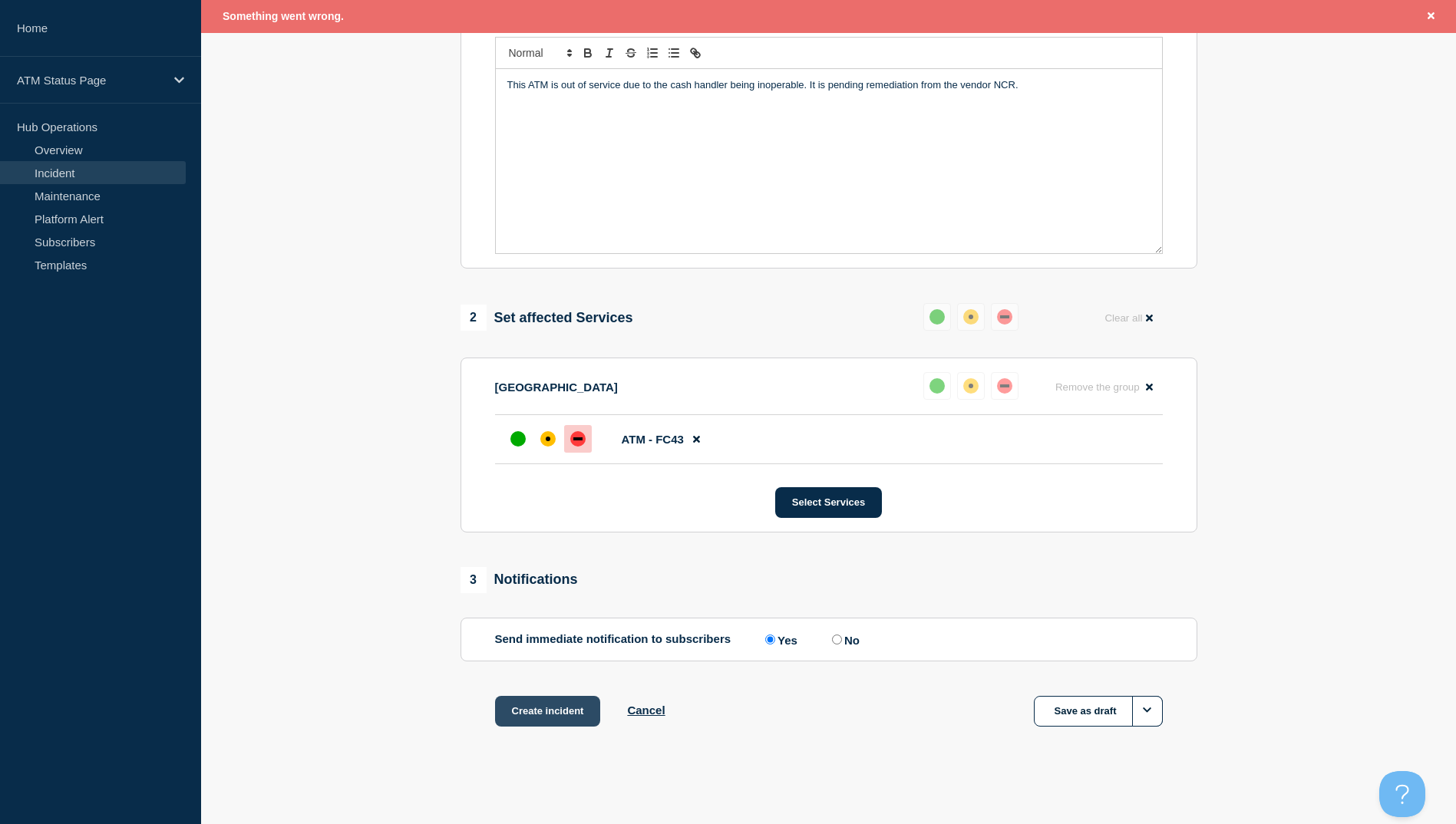
click at [581, 714] on button "Create incident" at bounding box center [548, 711] width 106 height 31
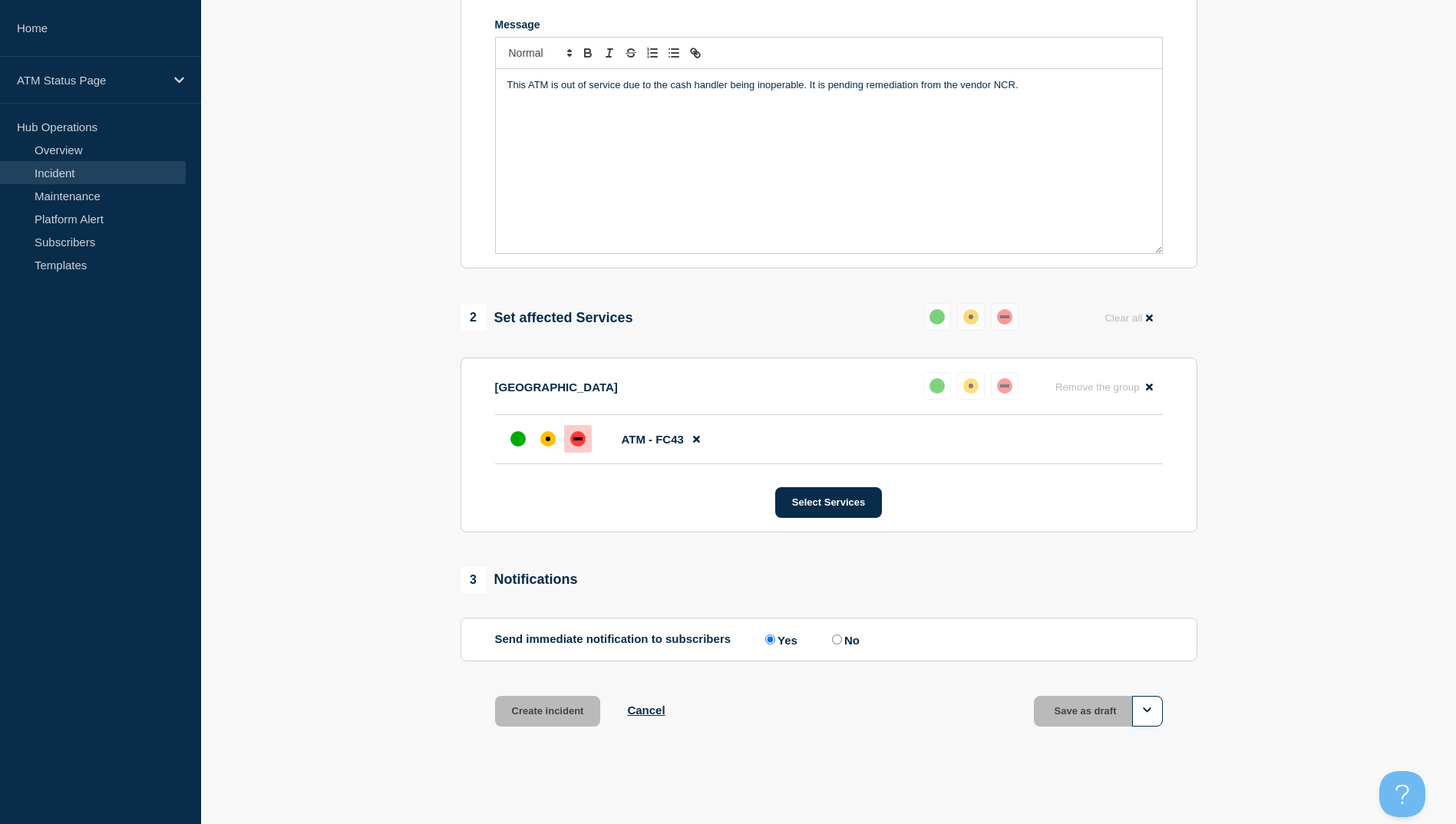
scroll to position [326, 0]
